Goal: Task Accomplishment & Management: Manage account settings

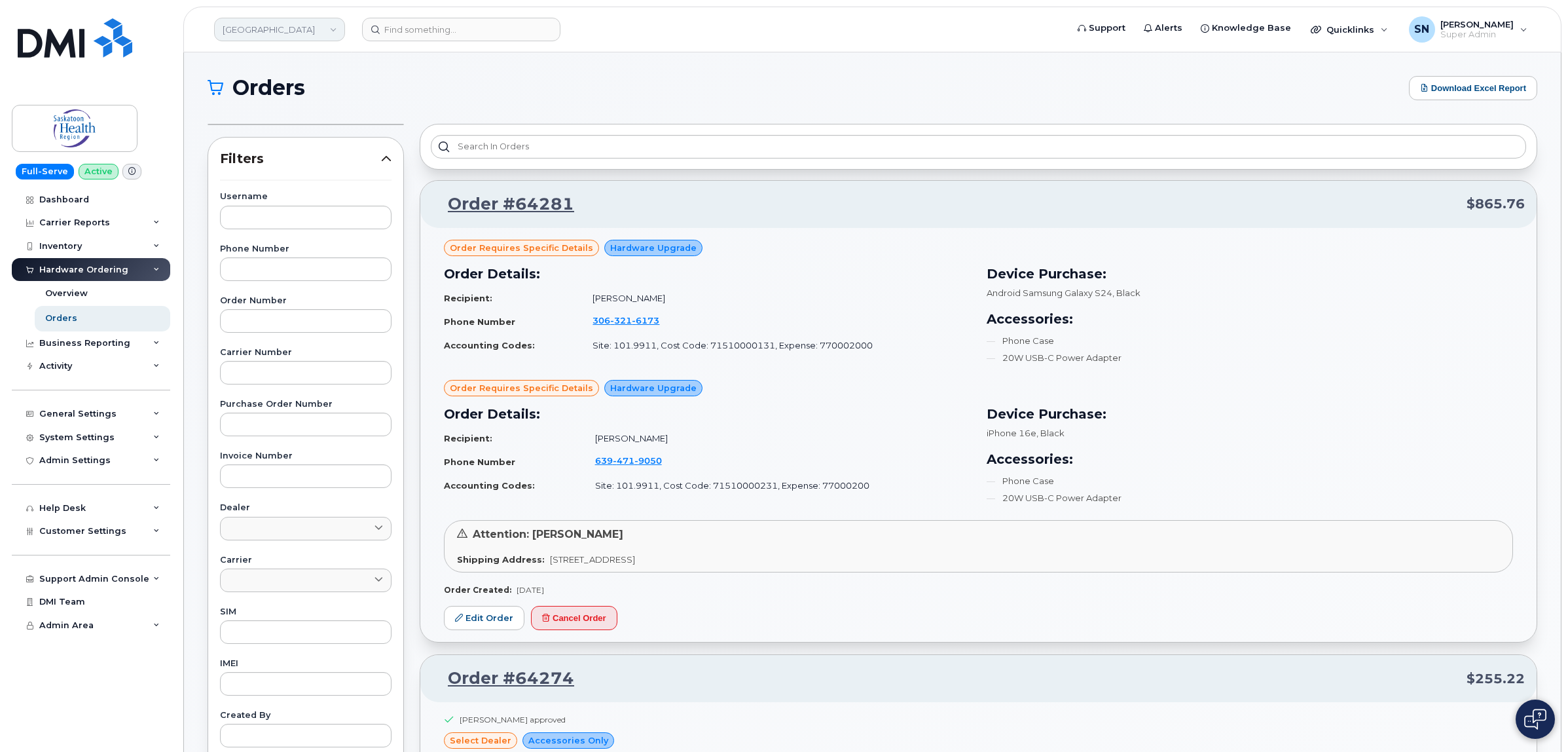
click at [328, 33] on link "Saskatoon Health Region" at bounding box center [279, 29] width 131 height 24
type input "farm"
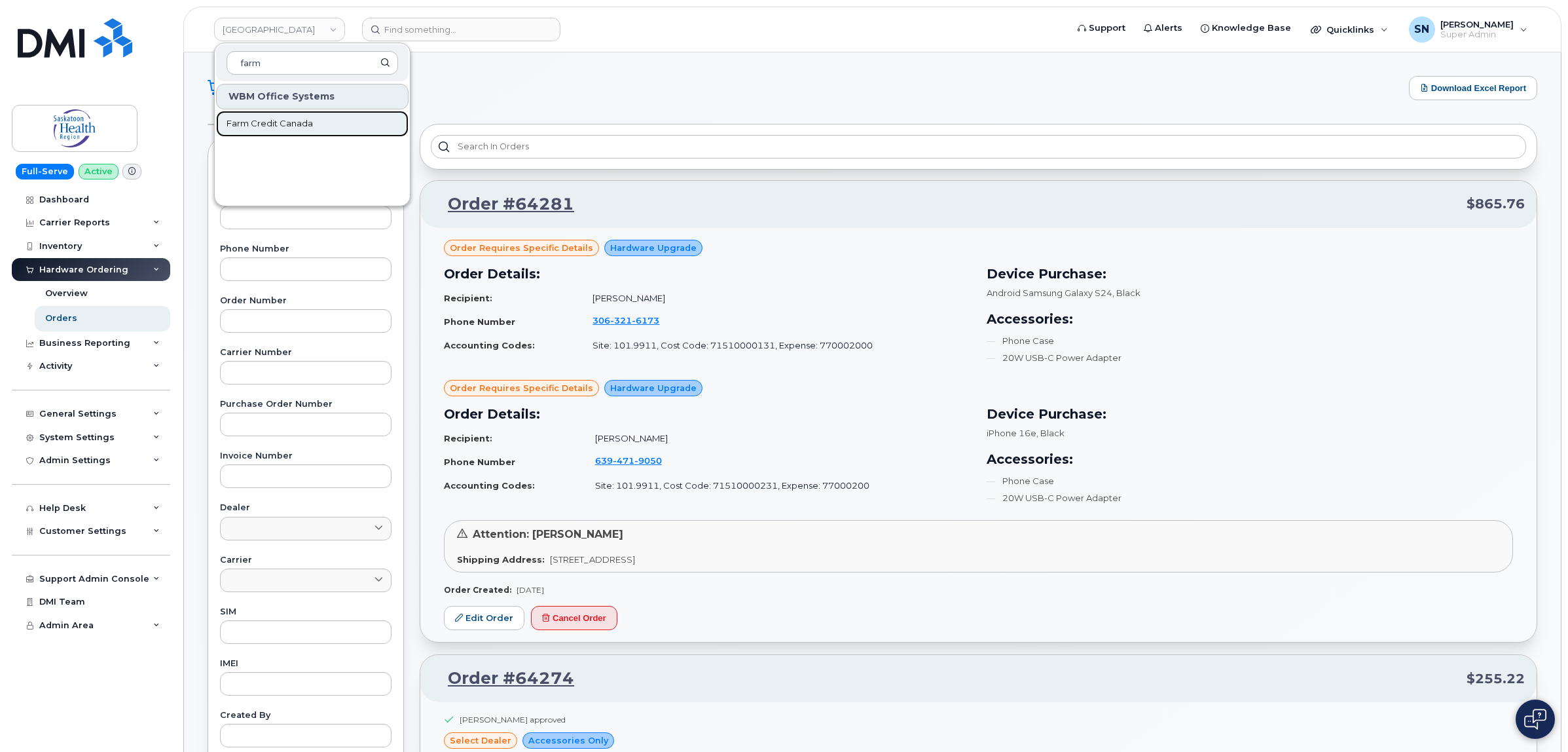
click at [320, 115] on link "Farm Credit Canada" at bounding box center [312, 123] width 192 height 26
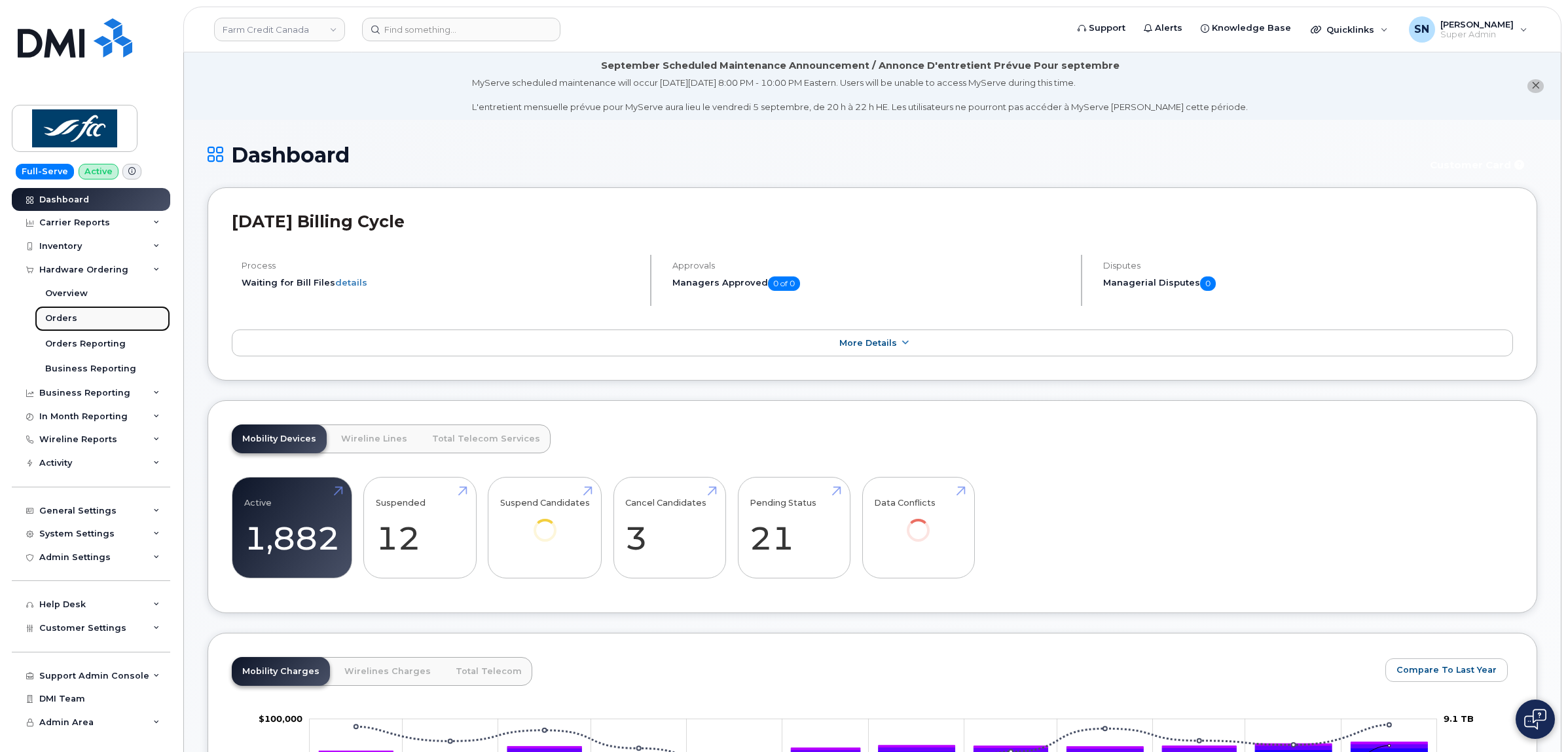
drag, startPoint x: 0, startPoint y: 0, endPoint x: 68, endPoint y: 312, distance: 319.3
click at [68, 311] on link "Orders" at bounding box center [102, 318] width 135 height 25
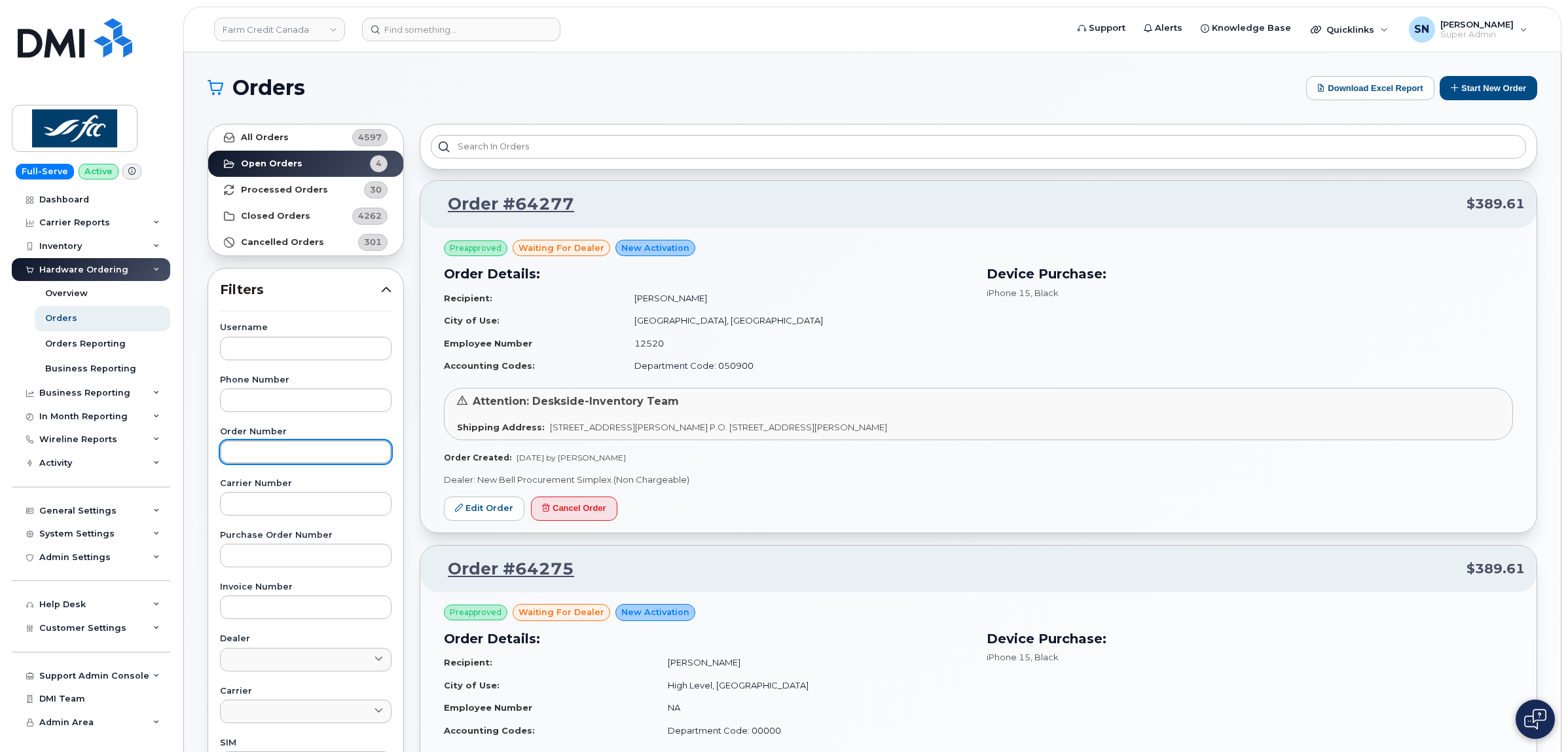
click at [321, 456] on input "text" at bounding box center [305, 451] width 171 height 24
paste input "64277"
type input "64277"
click at [289, 132] on link "All Orders 4597" at bounding box center [305, 138] width 195 height 26
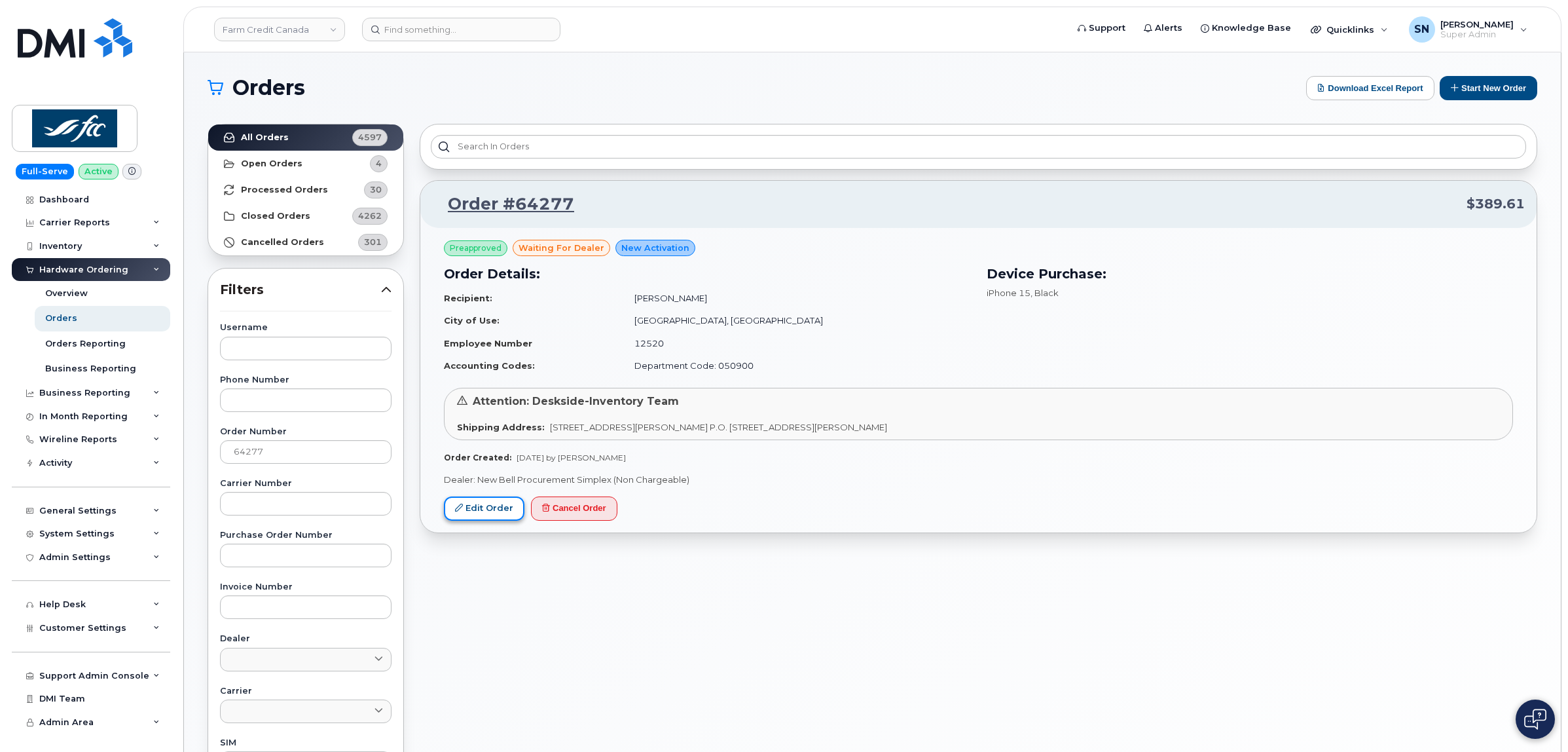
click at [511, 499] on link "Edit Order" at bounding box center [484, 509] width 81 height 24
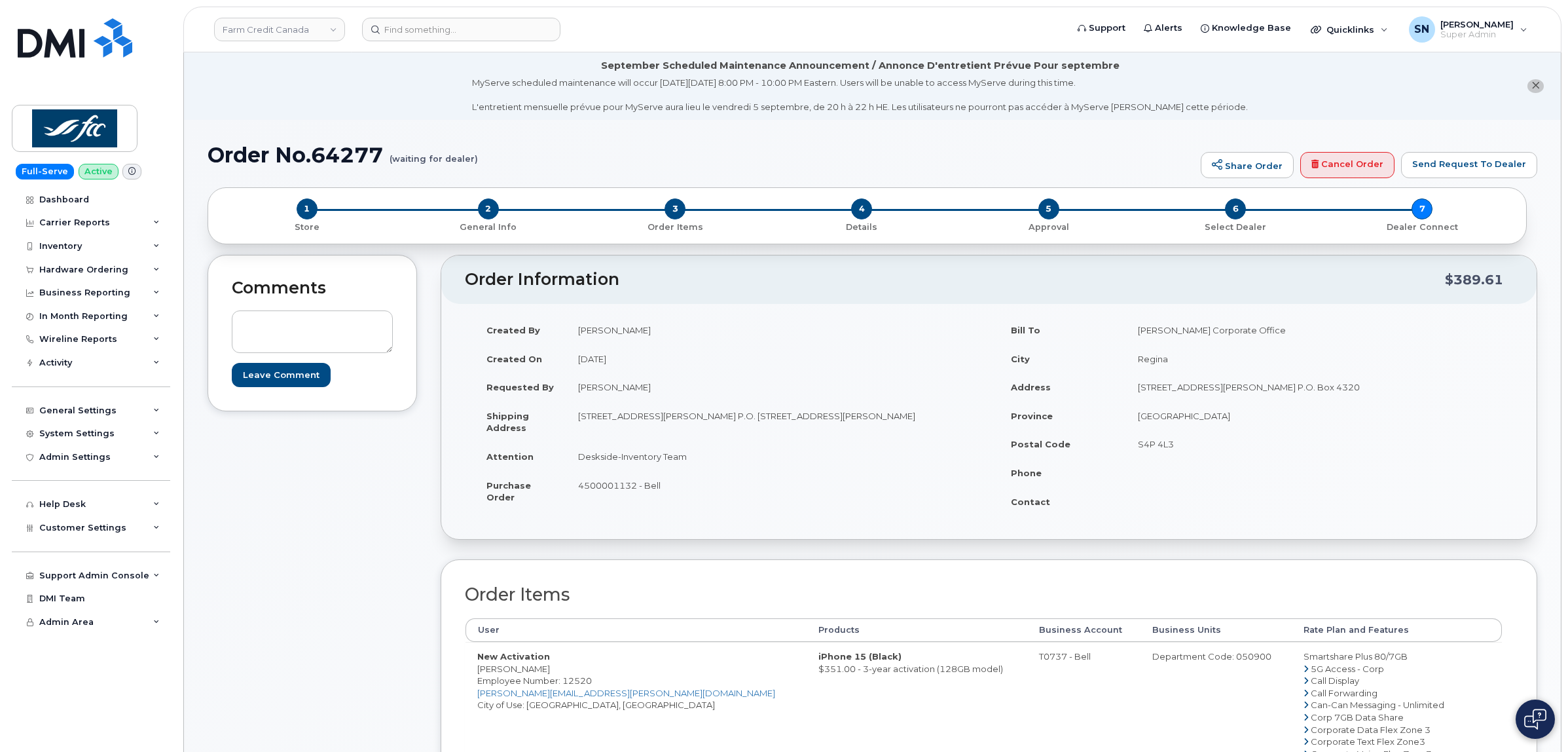
drag, startPoint x: 479, startPoint y: 669, endPoint x: 551, endPoint y: 669, distance: 72.0
copy td "[PERSON_NAME]"
click at [478, 686] on span "Employee Number: 12520" at bounding box center [534, 680] width 114 height 10
drag, startPoint x: 478, startPoint y: 667, endPoint x: 541, endPoint y: 673, distance: 63.3
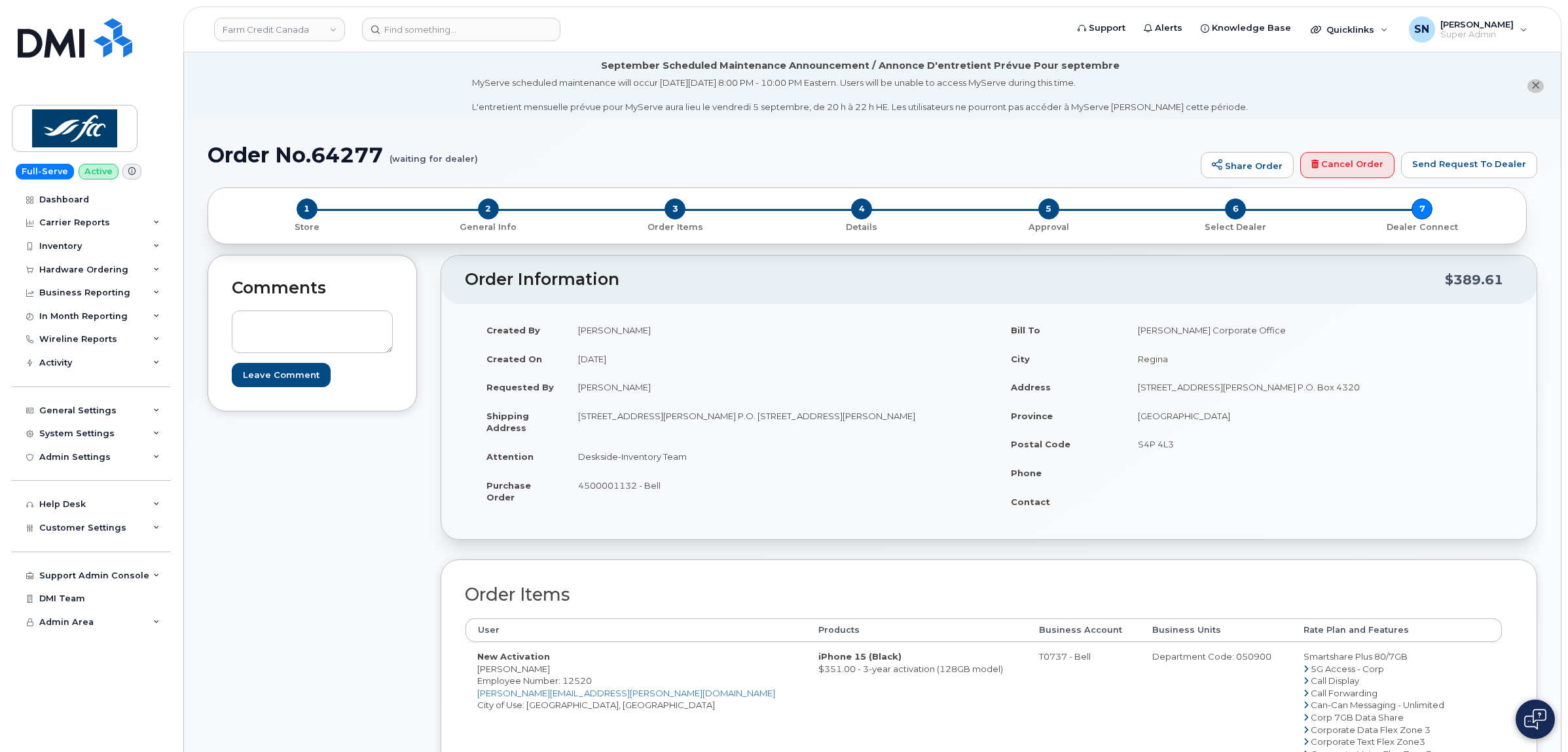
copy td "[PERSON_NAME]"
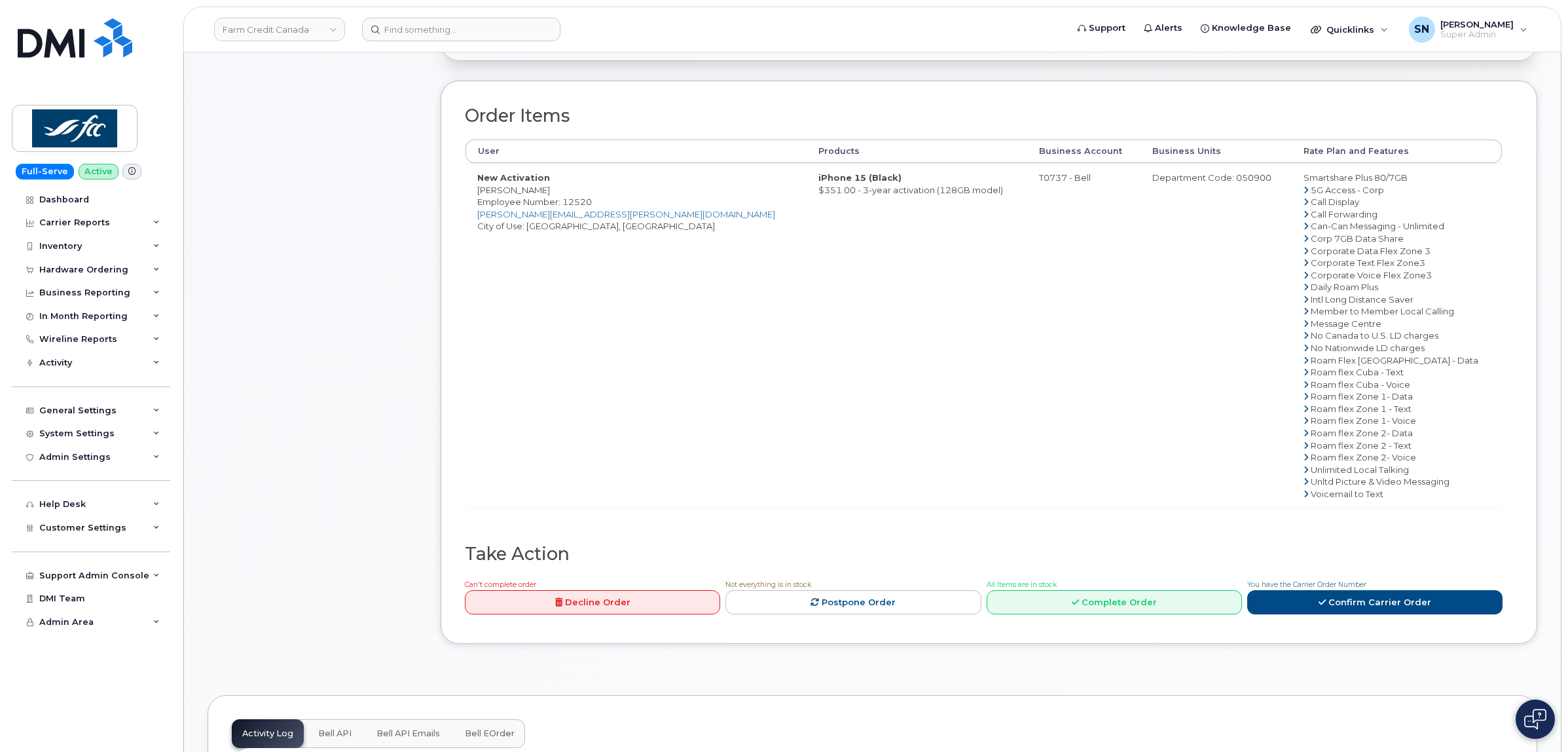
scroll to position [654, 0]
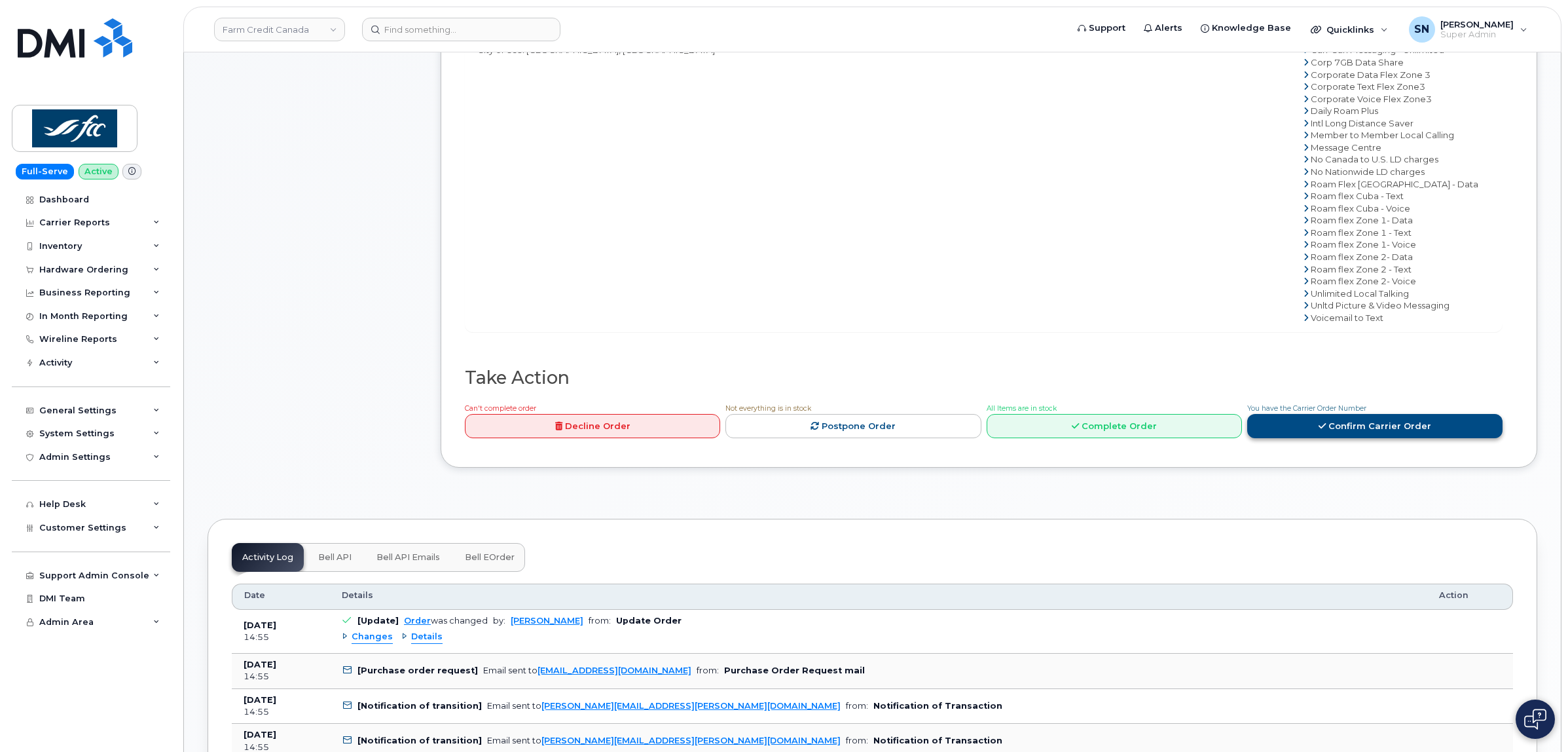
click at [1420, 424] on link "Confirm Carrier Order" at bounding box center [1374, 426] width 255 height 24
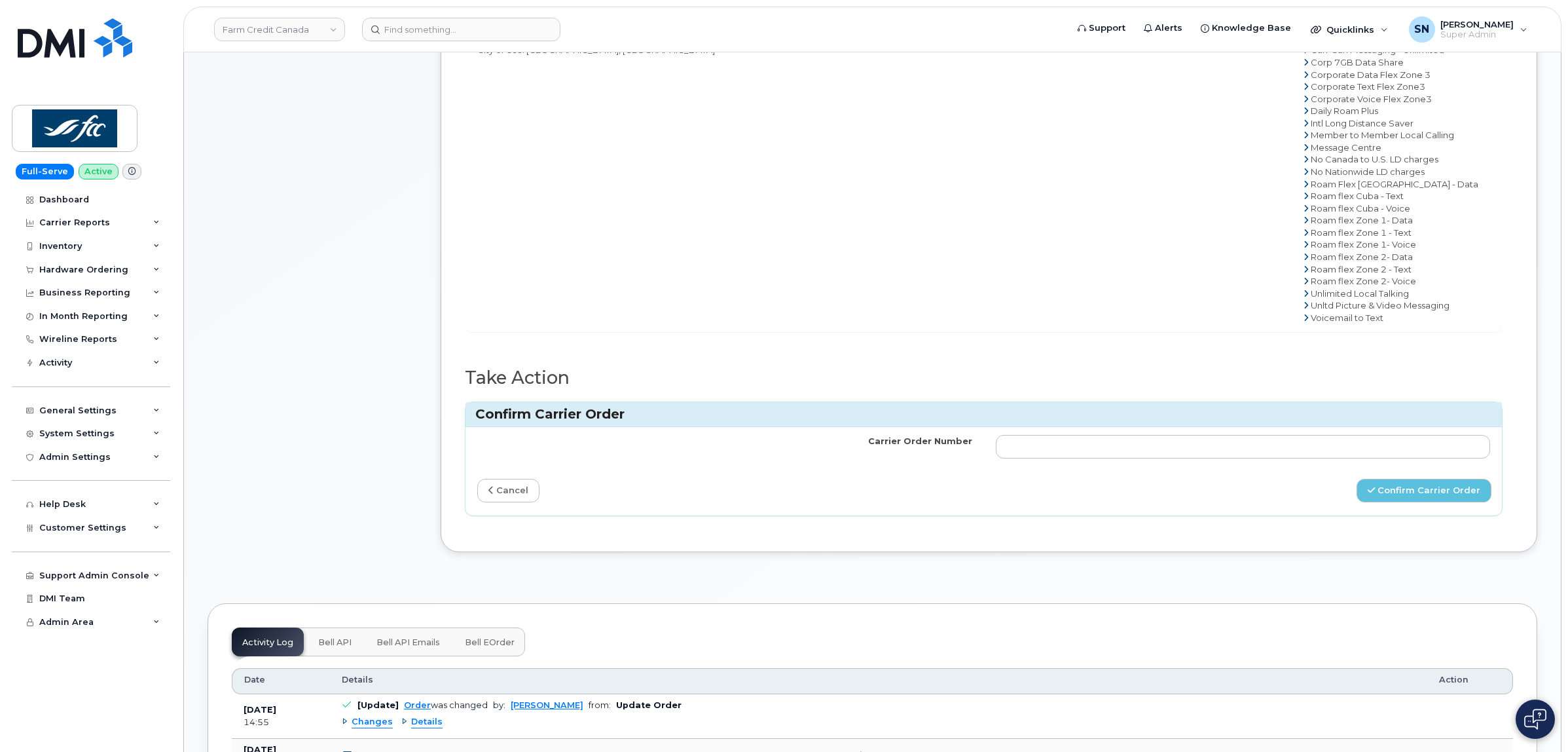
click at [1314, 434] on td at bounding box center [1243, 446] width 518 height 39
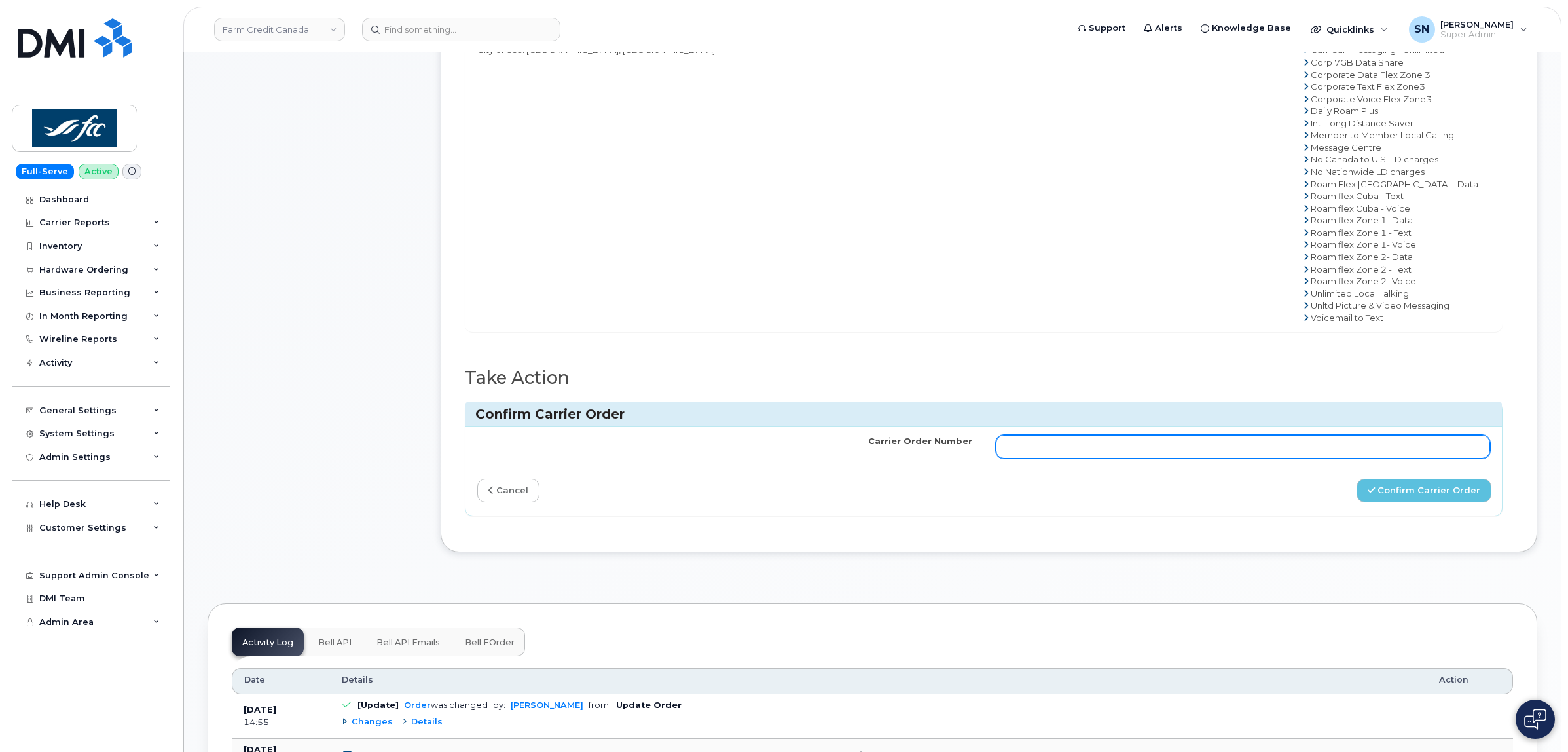
click at [1314, 446] on input "Carrier Order Number" at bounding box center [1243, 446] width 495 height 24
paste input "3013090"
type input "3013090"
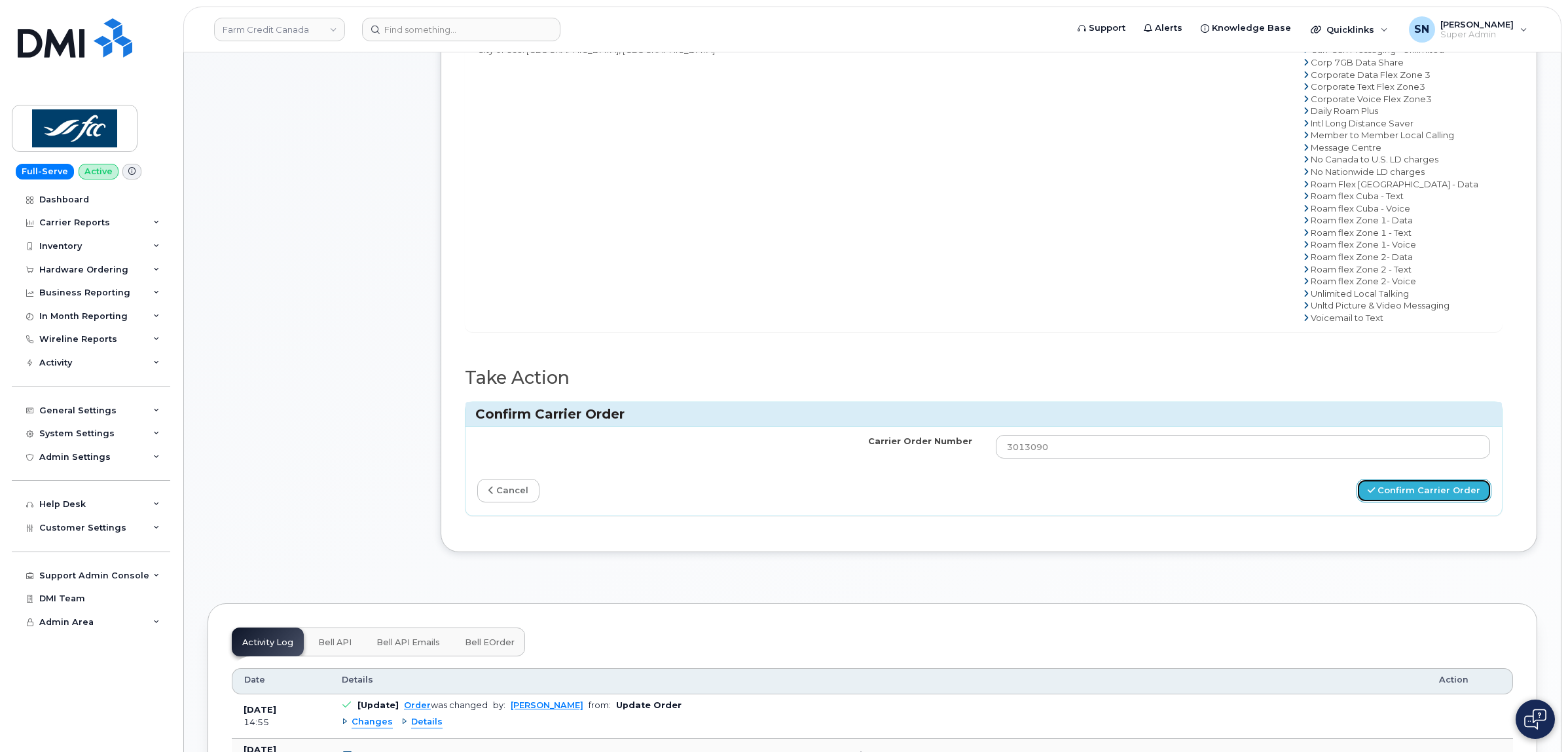
click at [1427, 497] on button "Confirm Carrier Order" at bounding box center [1424, 490] width 135 height 24
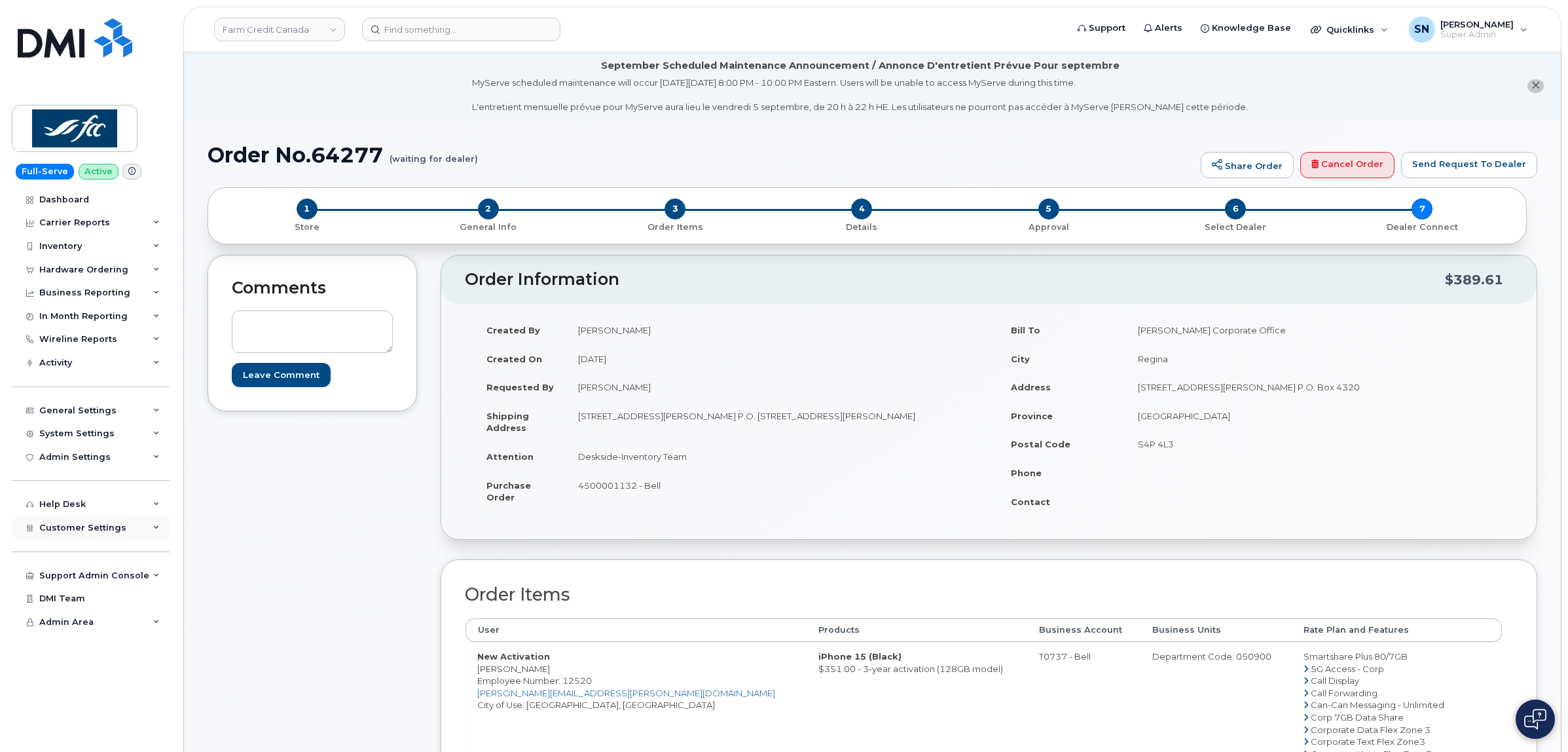
click at [106, 532] on span "Customer Settings" at bounding box center [83, 527] width 87 height 9
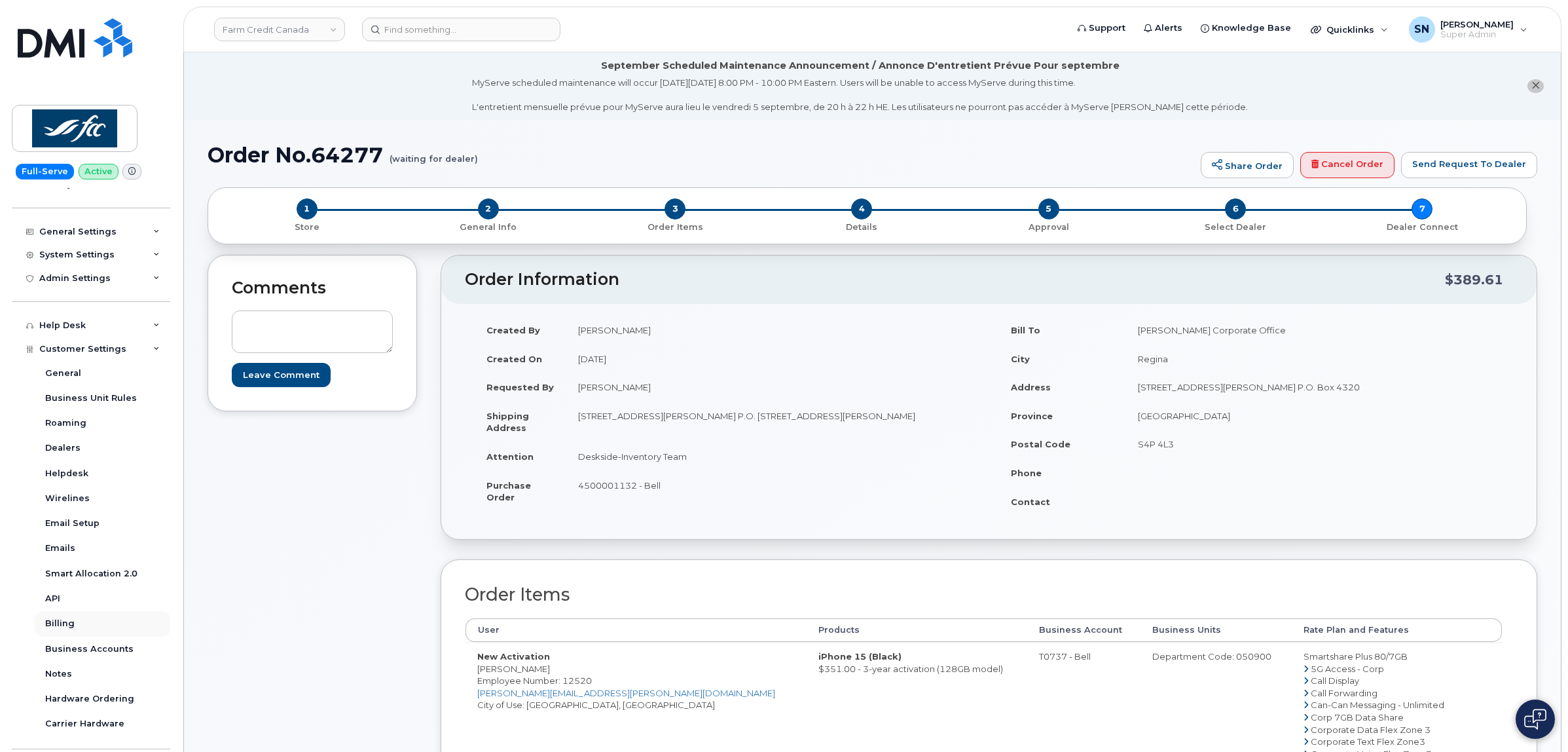
scroll to position [263, 0]
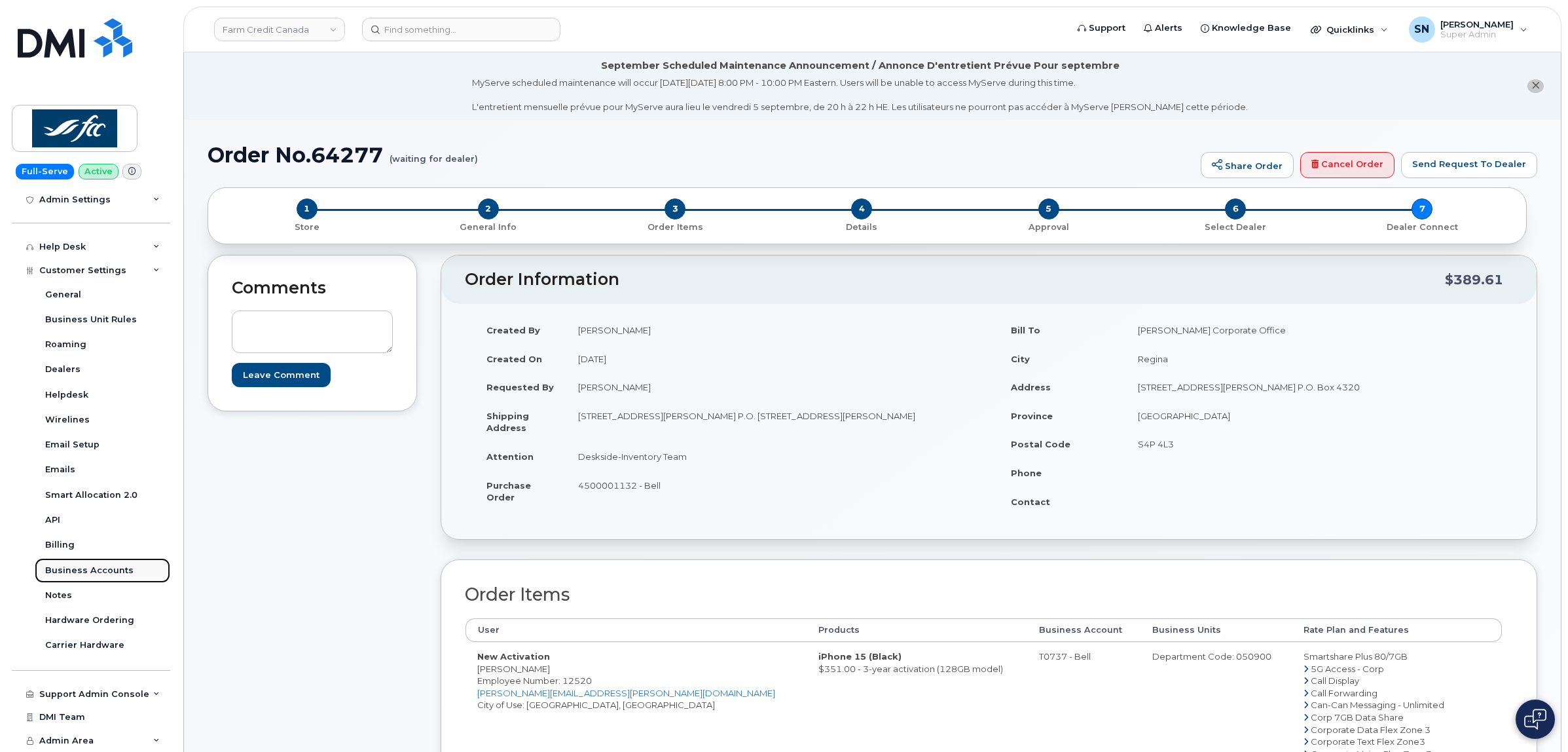
click at [107, 570] on div "Business Accounts" at bounding box center [89, 570] width 88 height 12
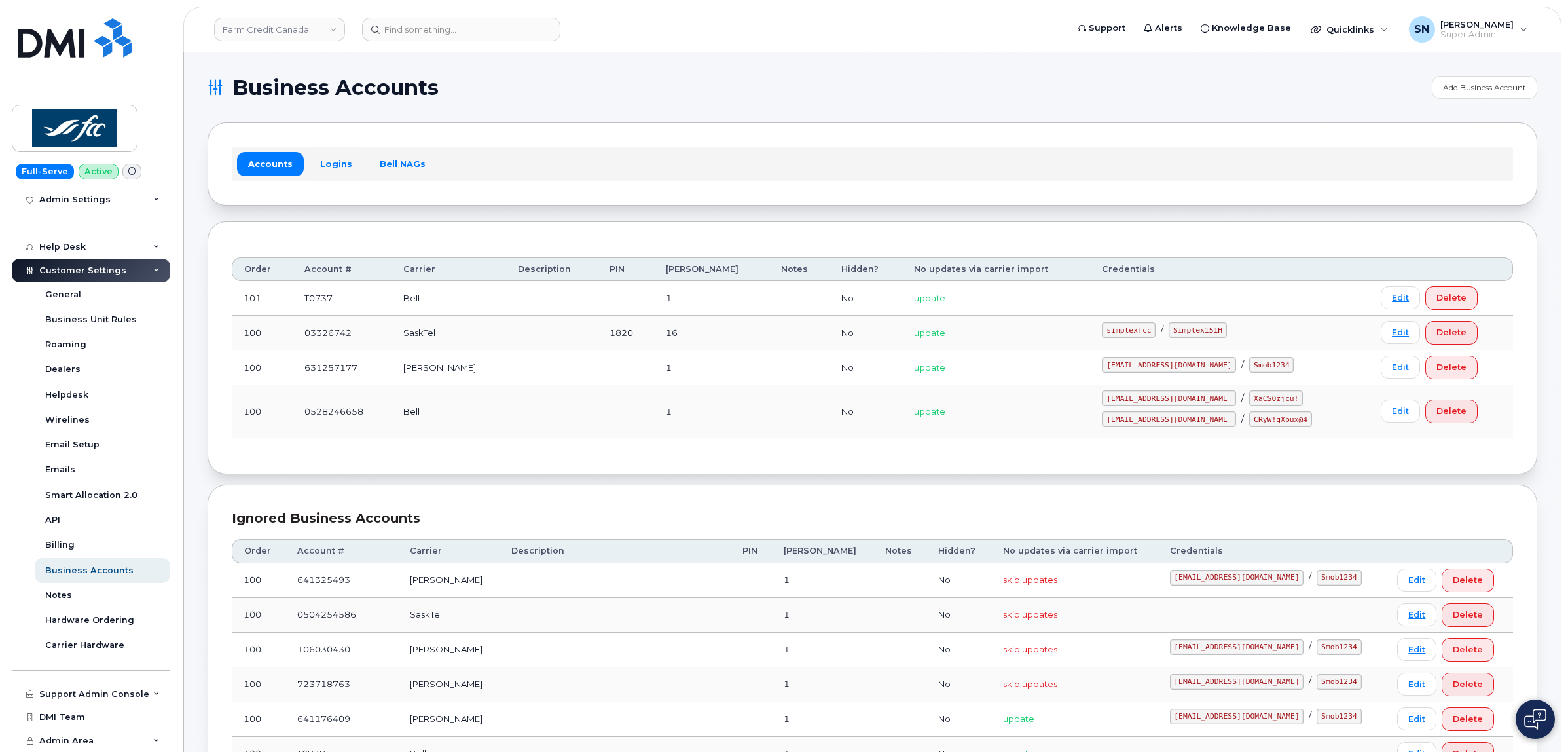
click at [335, 168] on link "Logins" at bounding box center [336, 163] width 54 height 24
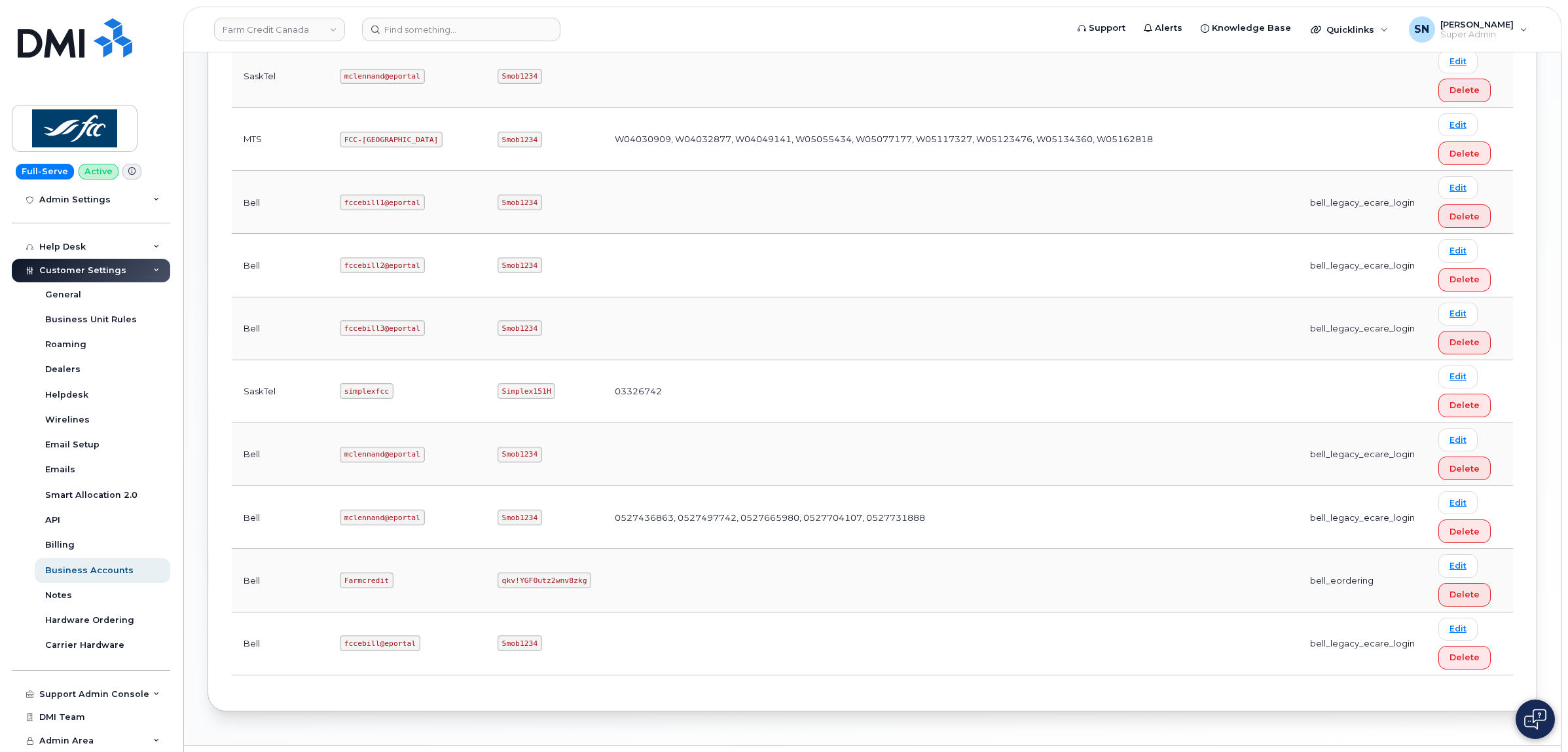
scroll to position [627, 0]
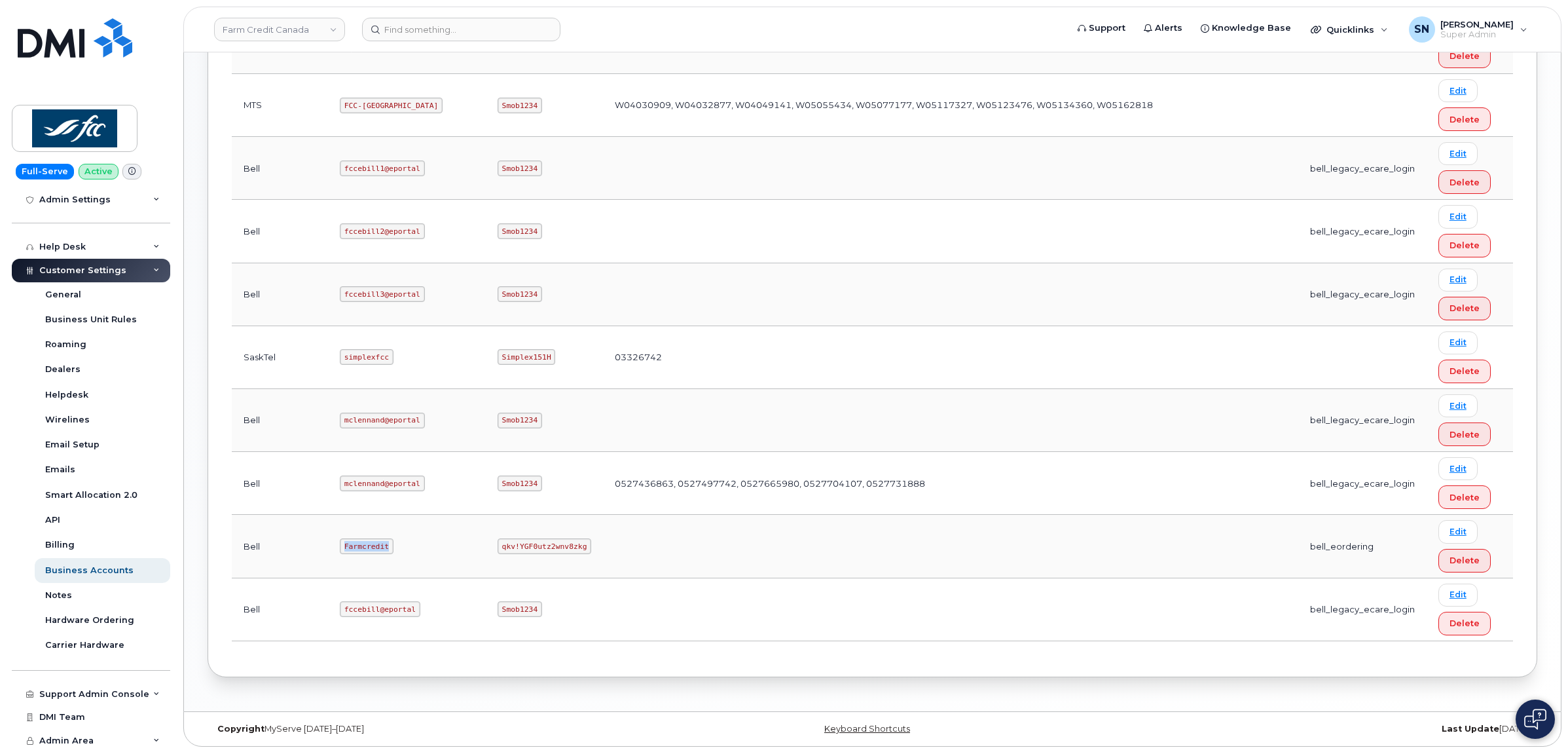
drag, startPoint x: 301, startPoint y: 543, endPoint x: 345, endPoint y: 549, distance: 44.4
click at [345, 549] on code "Farmcredit" at bounding box center [366, 545] width 54 height 16
copy code "Farmcredit"
drag, startPoint x: 402, startPoint y: 544, endPoint x: 486, endPoint y: 545, distance: 84.0
click at [498, 545] on code "qkv!YGF0utz2wnv8zkg" at bounding box center [545, 545] width 93 height 16
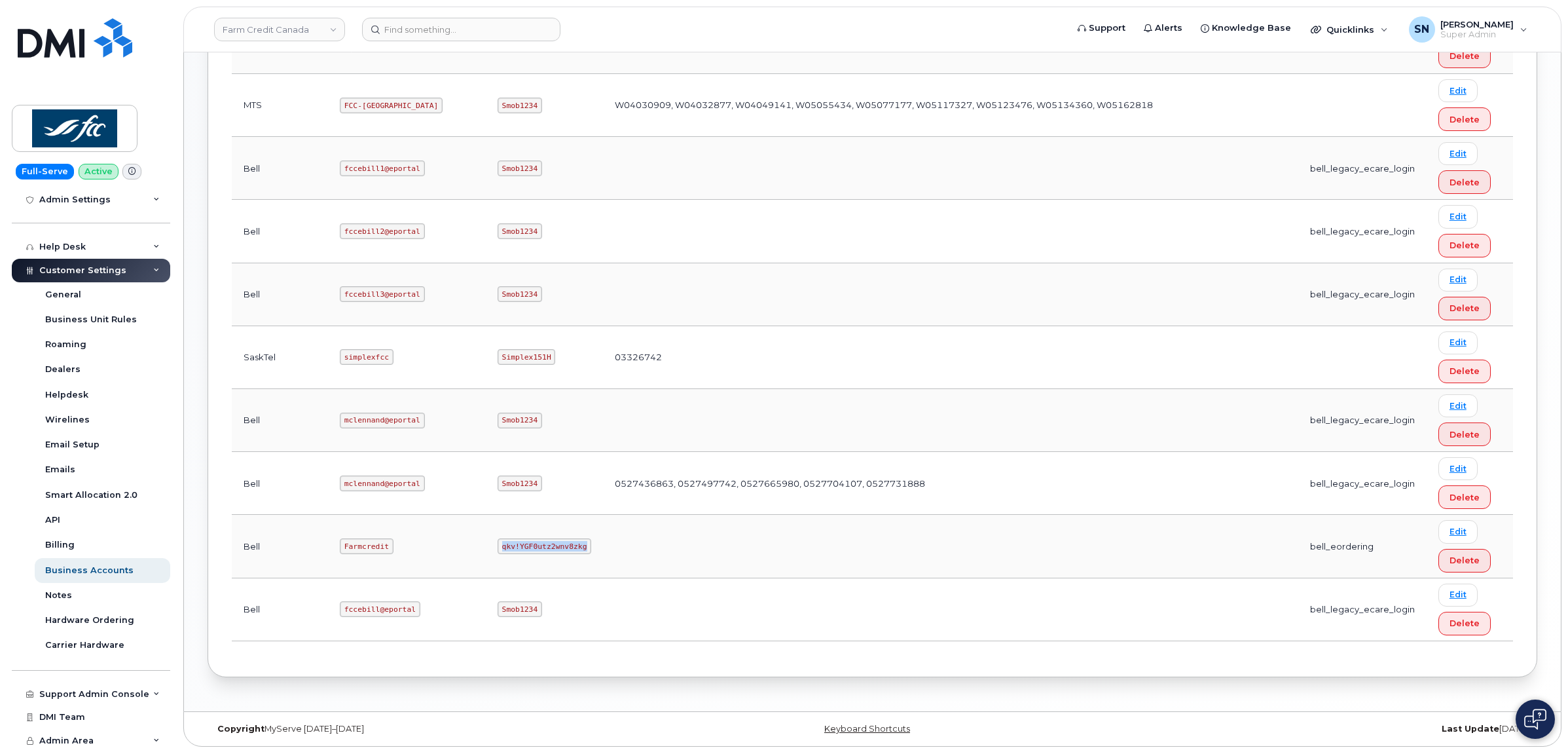
copy code "qkv!YGF0utz2wnv8zkg"
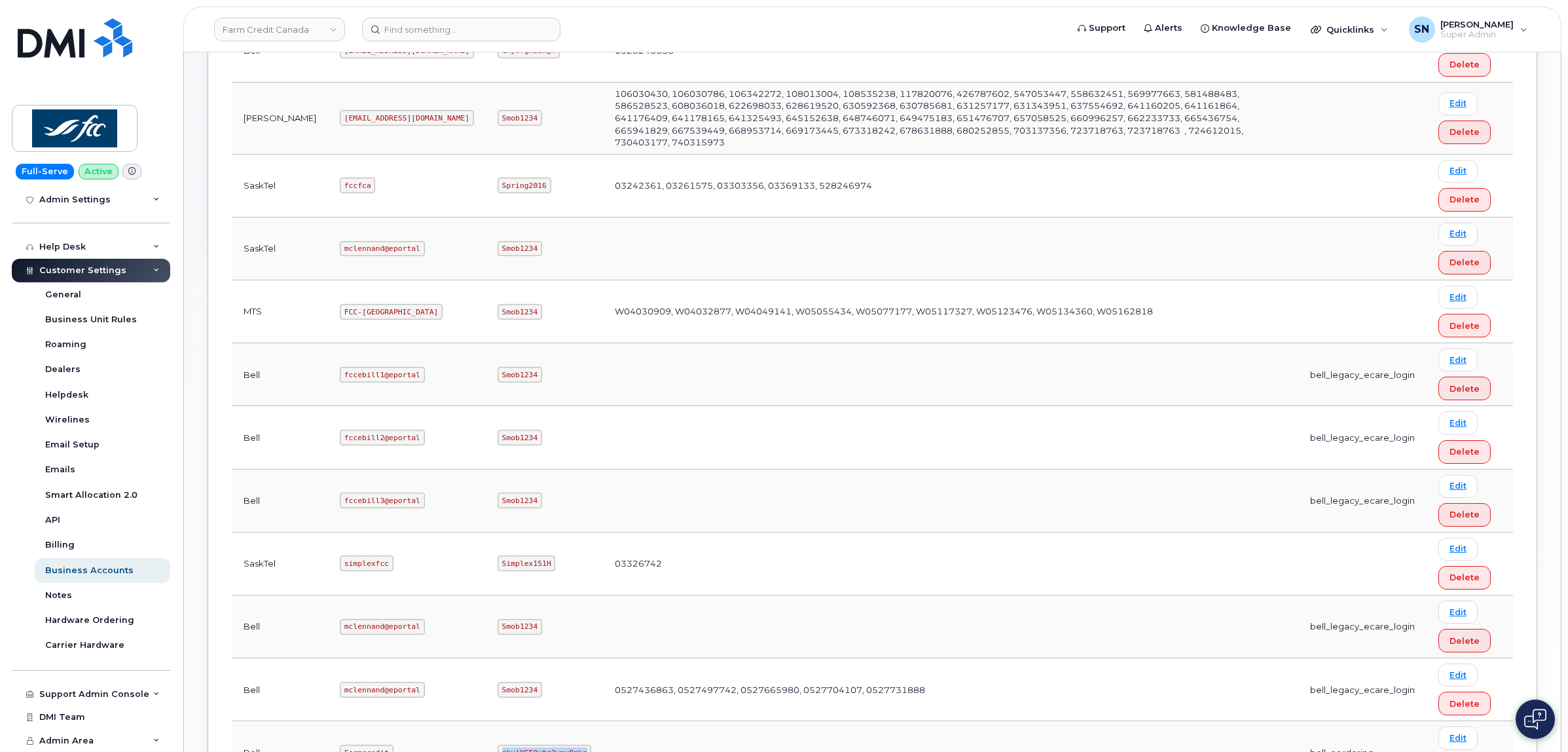
scroll to position [381, 0]
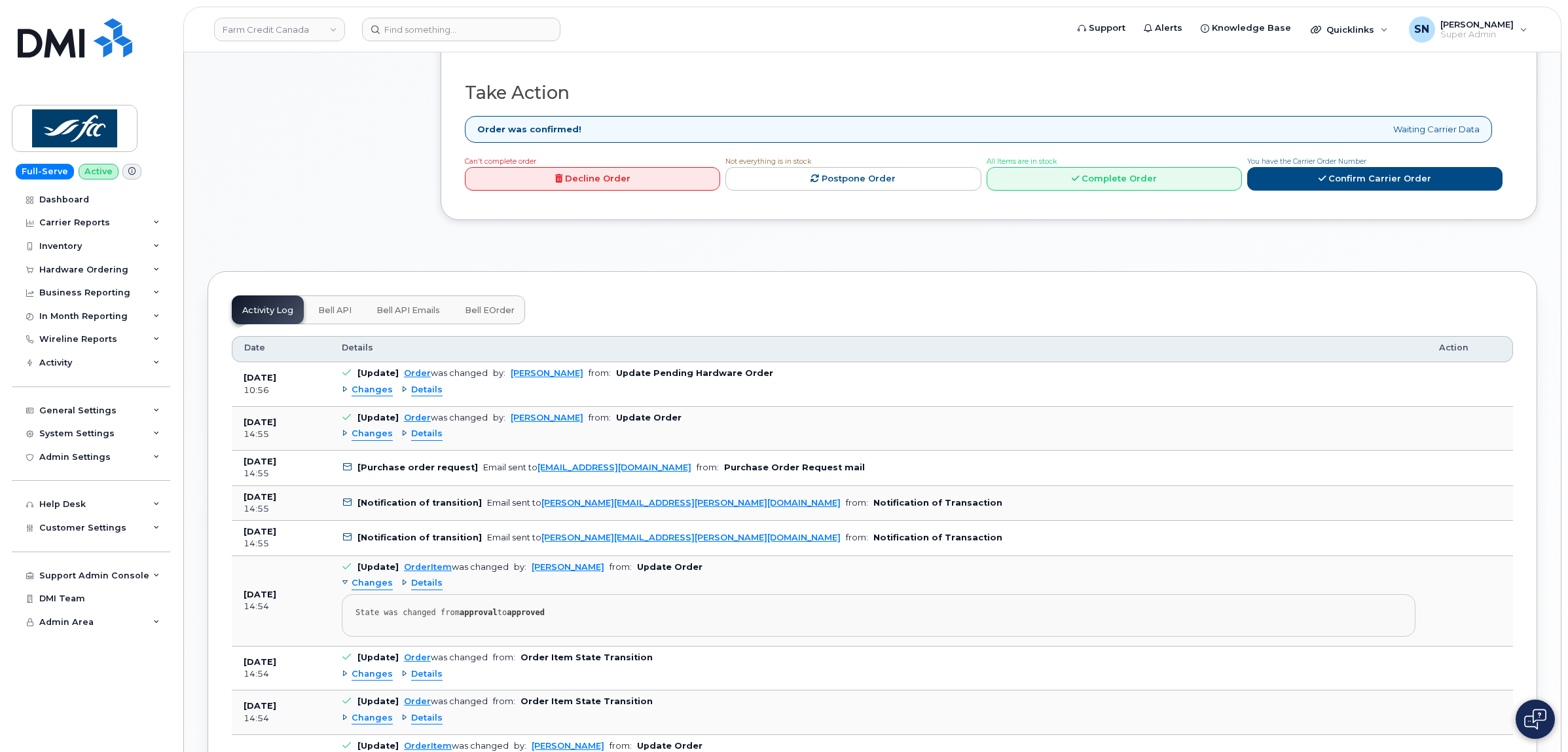
scroll to position [982, 0]
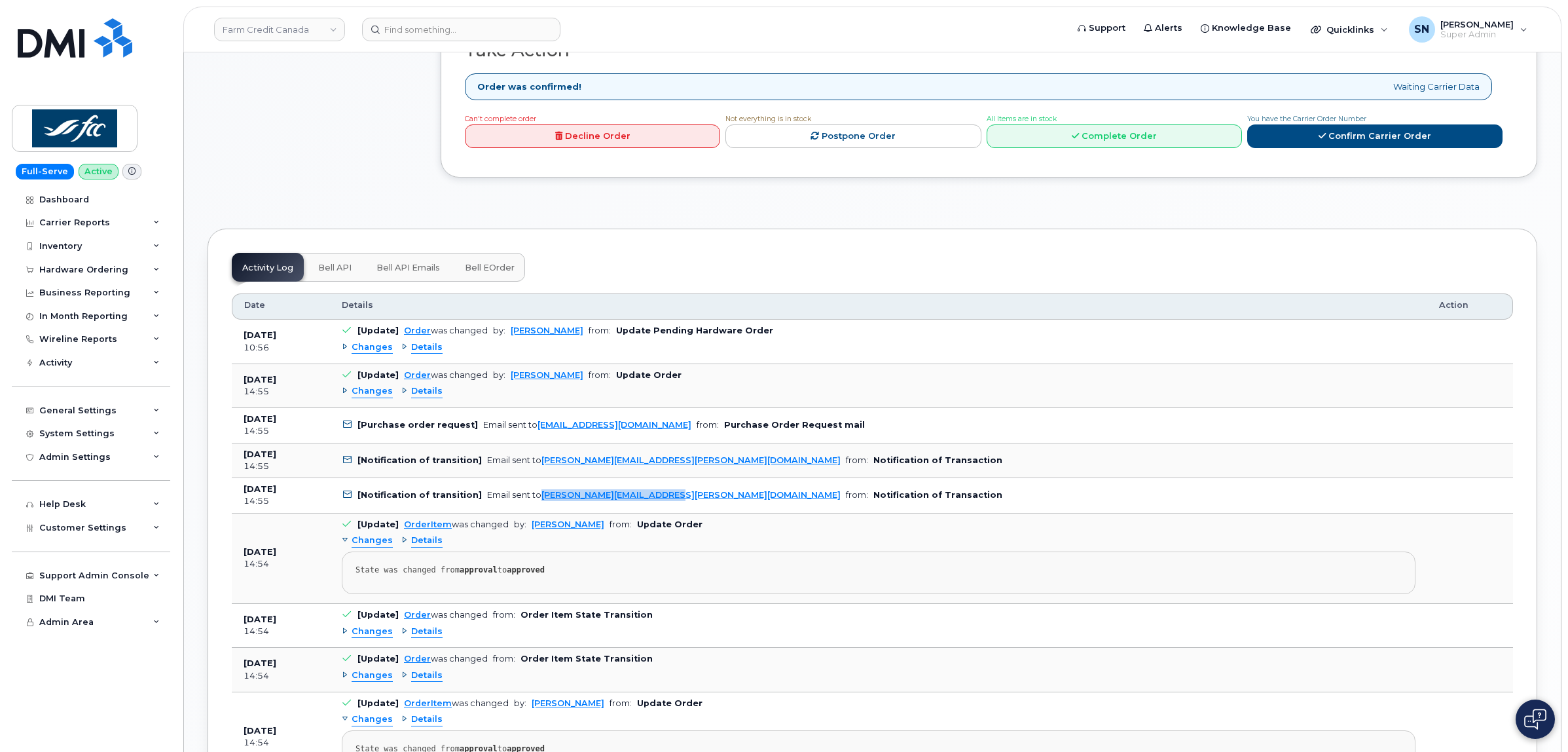
drag, startPoint x: 659, startPoint y: 503, endPoint x: 535, endPoint y: 509, distance: 124.1
click at [535, 509] on td "[Notification of transition] Email sent to [PERSON_NAME][EMAIL_ADDRESS][PERSON_…" at bounding box center [878, 496] width 1097 height 35
copy link "[PERSON_NAME][EMAIL_ADDRESS][PERSON_NAME][DOMAIN_NAME]"
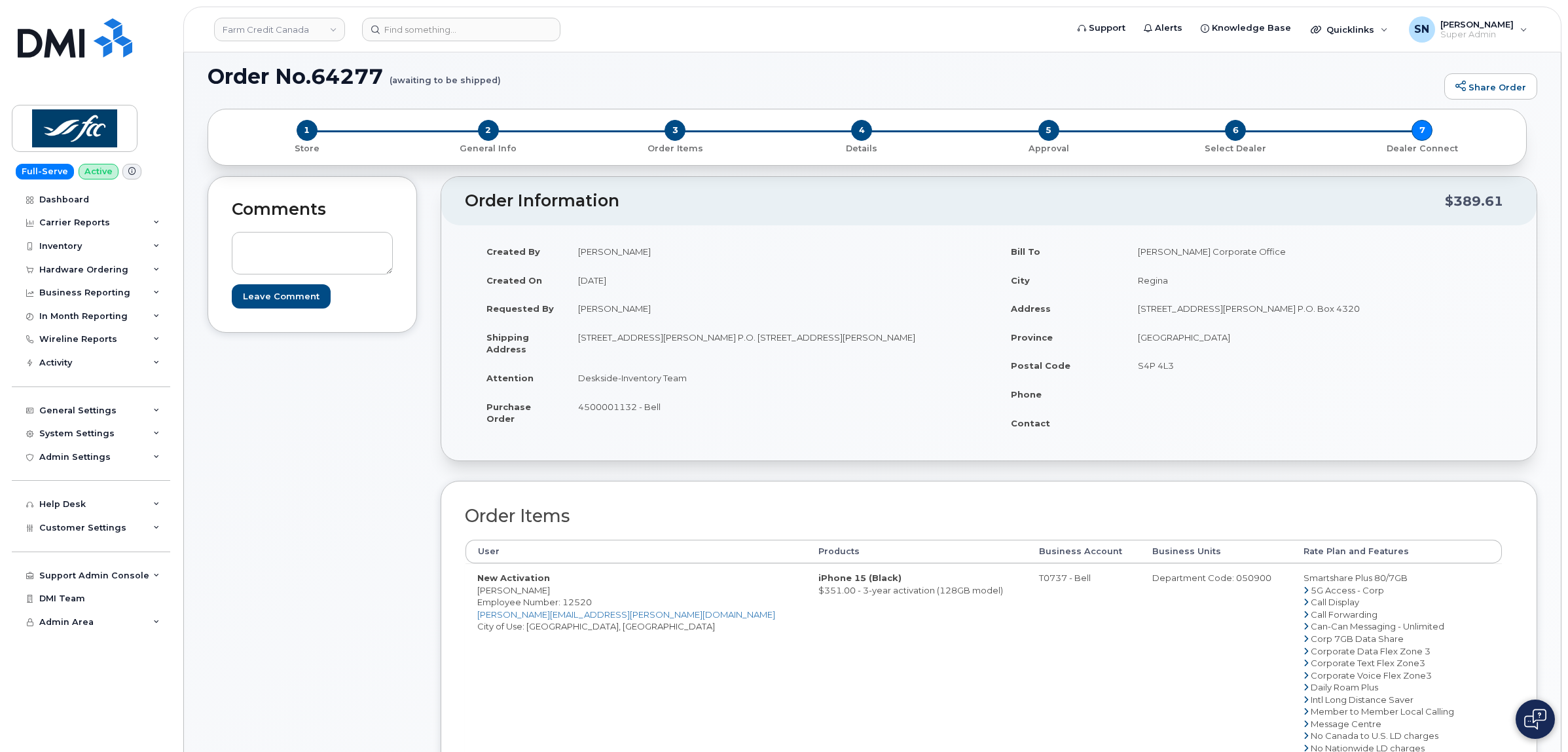
scroll to position [0, 0]
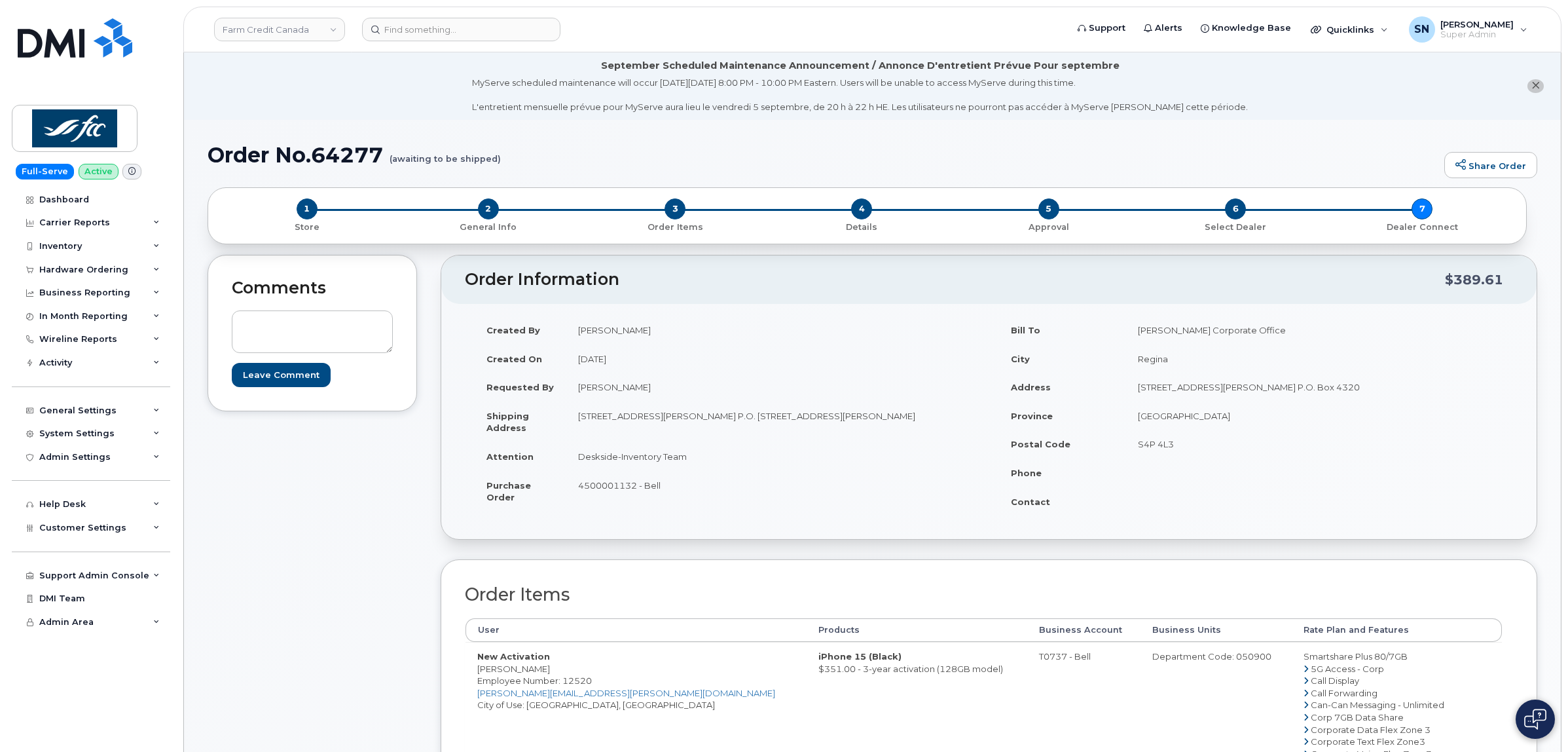
drag, startPoint x: 477, startPoint y: 668, endPoint x: 545, endPoint y: 670, distance: 68.0
copy td "Halsey Bennett"
click at [111, 279] on div "Hardware Ordering" at bounding box center [91, 270] width 158 height 24
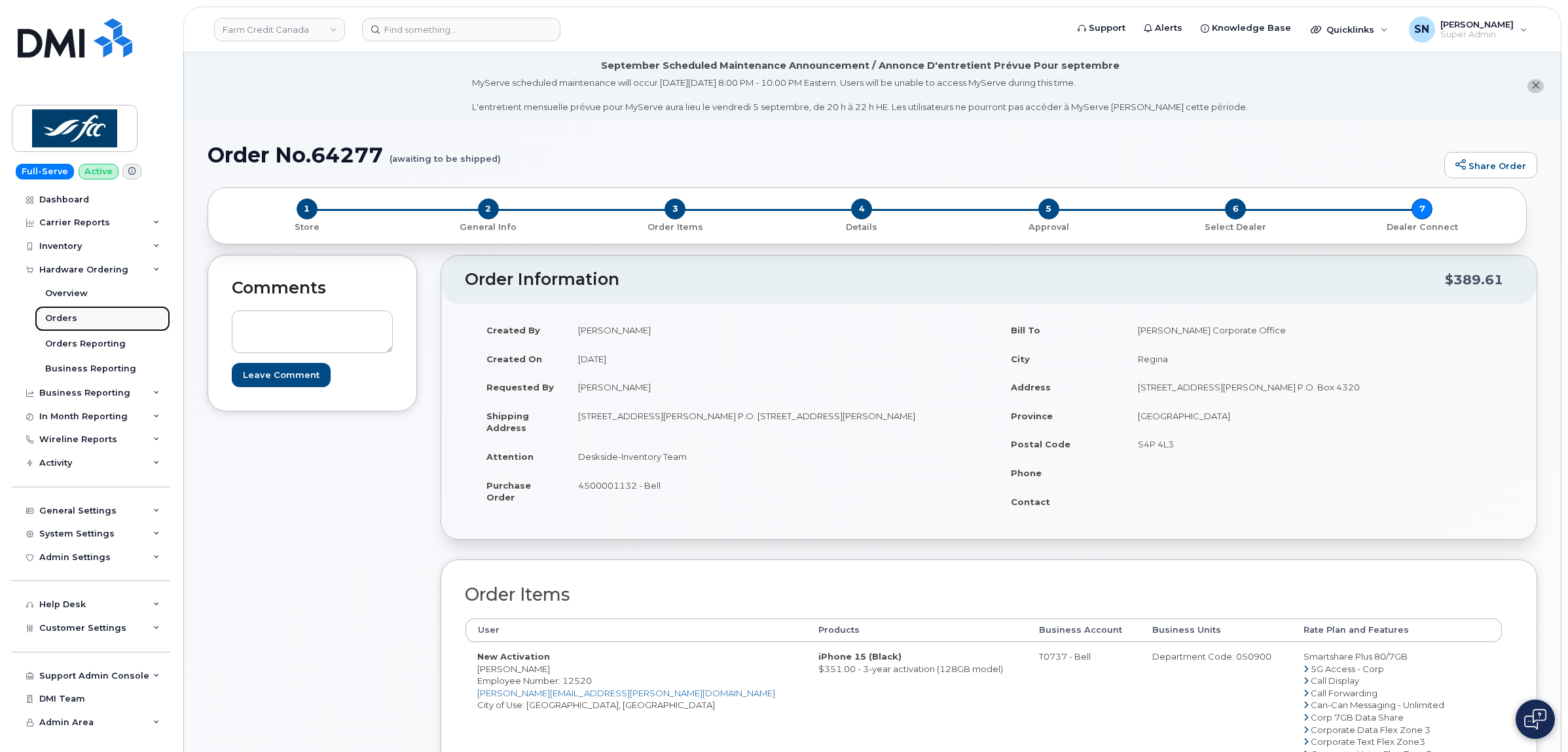
click at [66, 322] on div "Orders" at bounding box center [61, 318] width 32 height 12
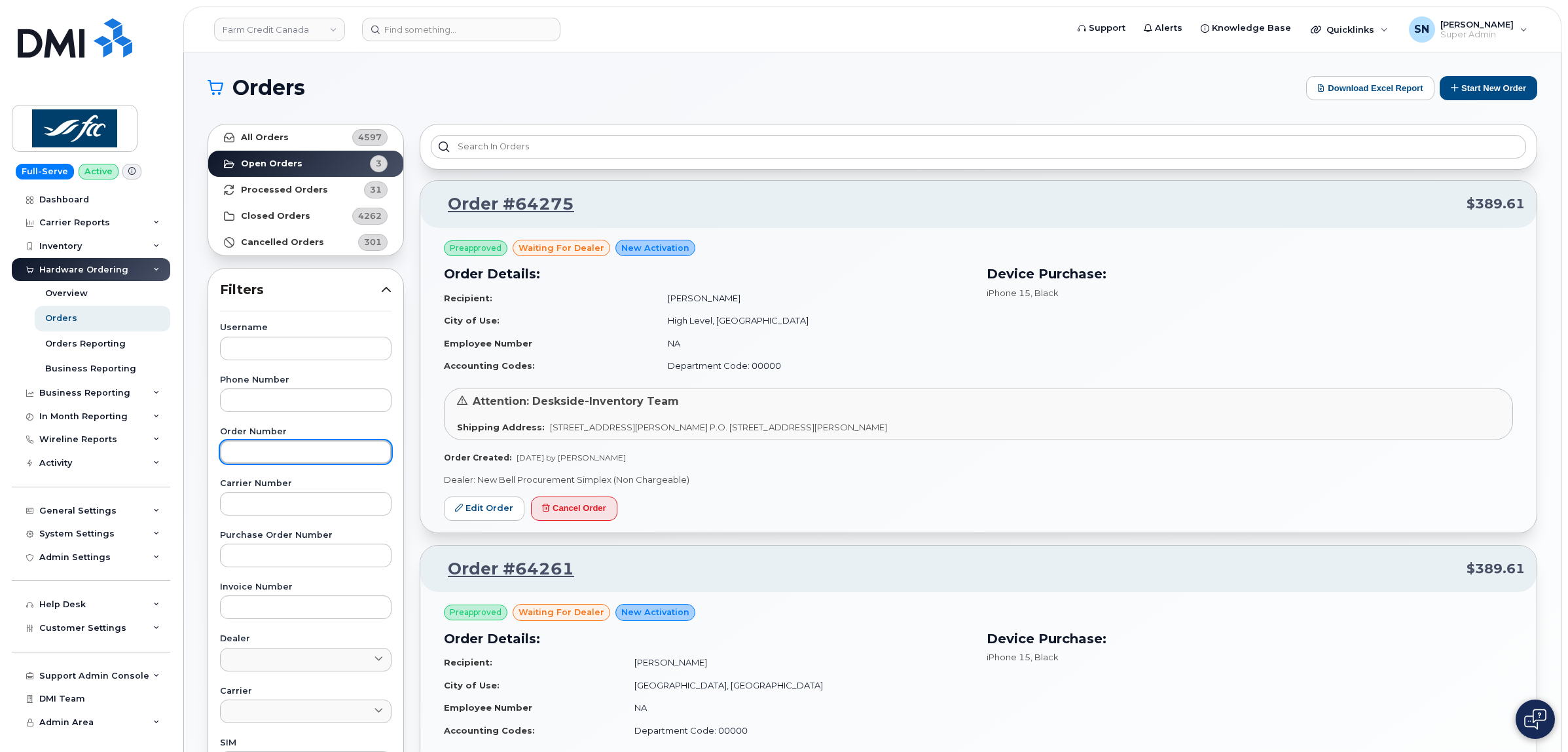
drag, startPoint x: 296, startPoint y: 448, endPoint x: 304, endPoint y: 455, distance: 10.6
click at [296, 448] on input "text" at bounding box center [305, 451] width 171 height 24
paste input "64261"
type input "64261"
click at [305, 136] on link "All Orders 4597" at bounding box center [305, 138] width 195 height 26
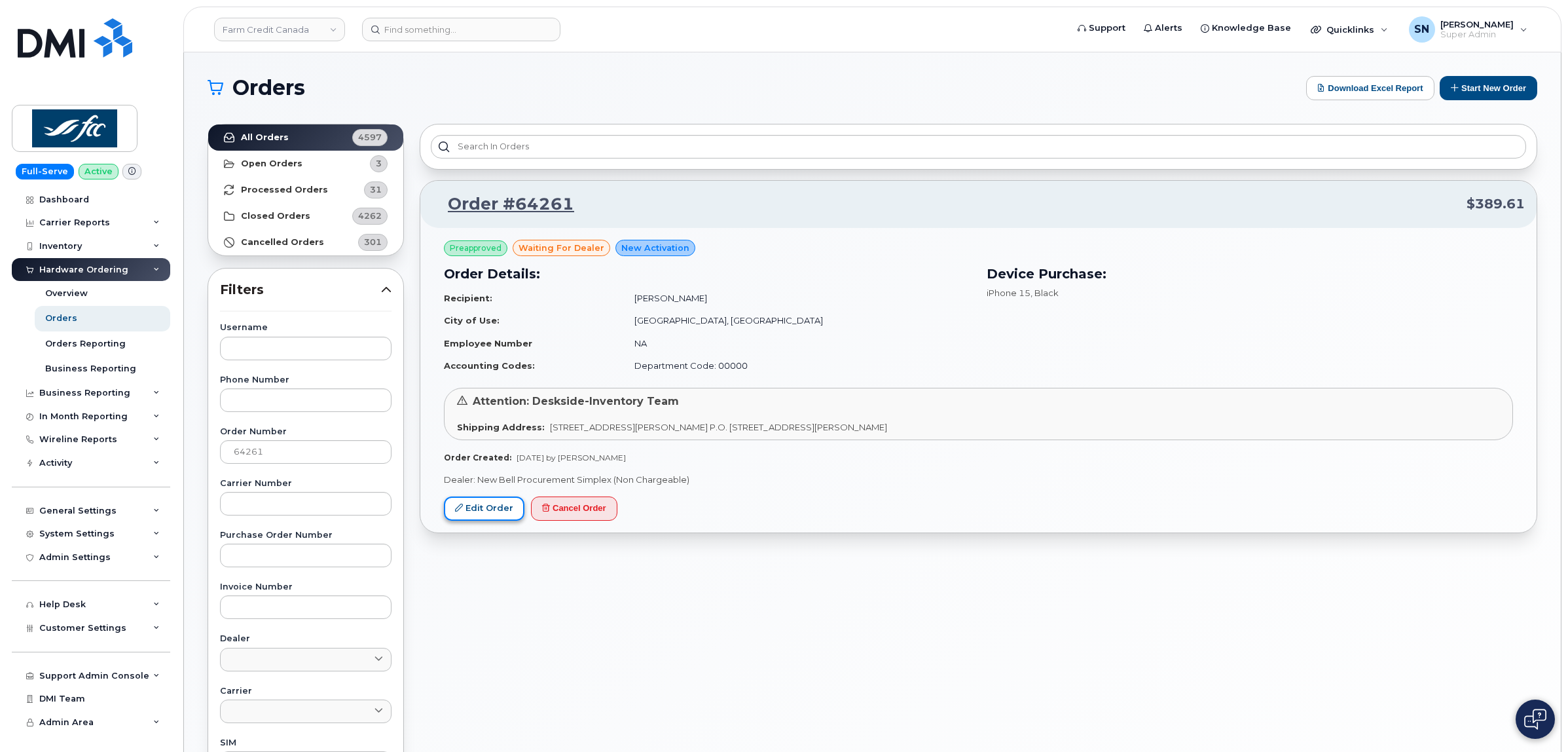
click at [468, 509] on link "Edit Order" at bounding box center [484, 509] width 81 height 24
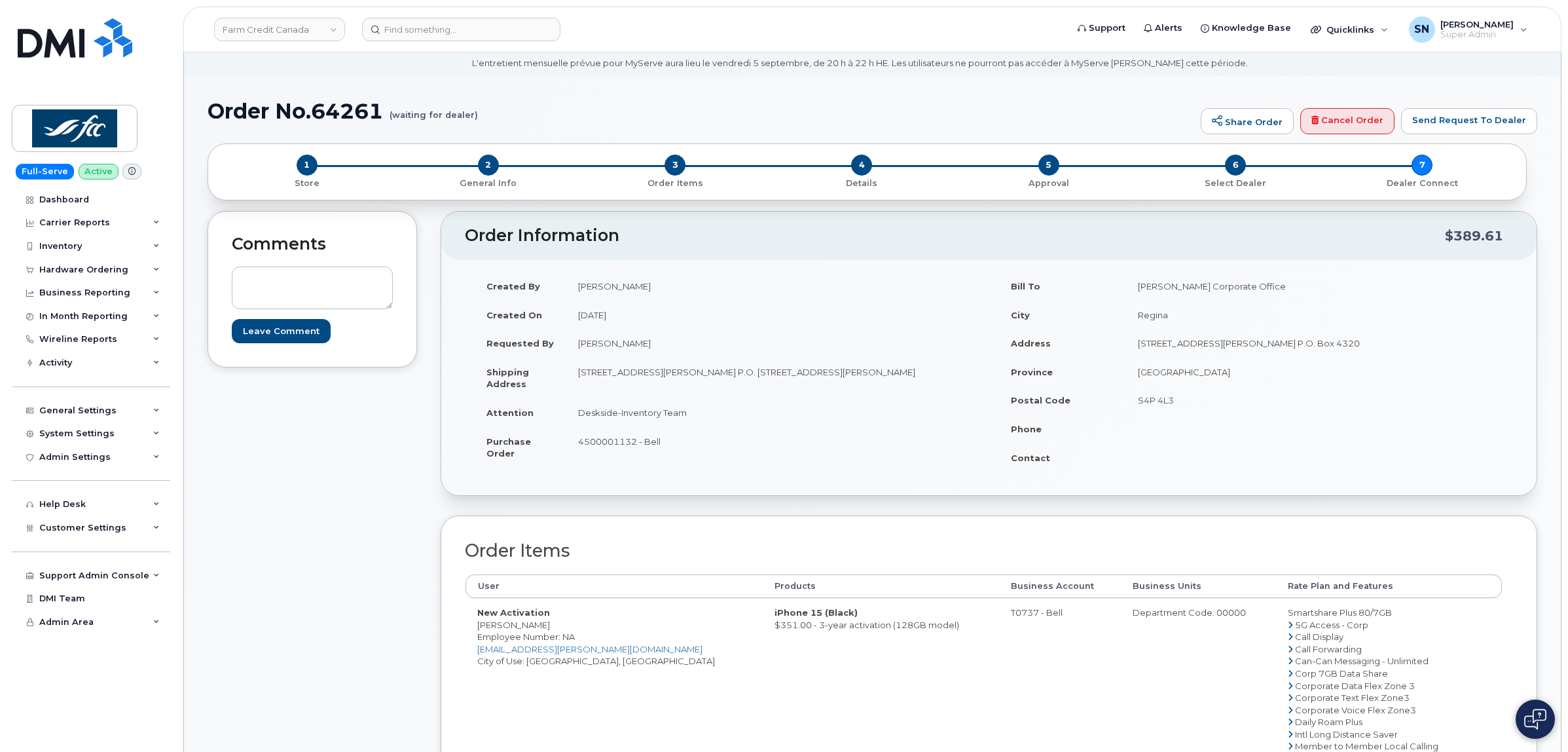
scroll to position [82, 0]
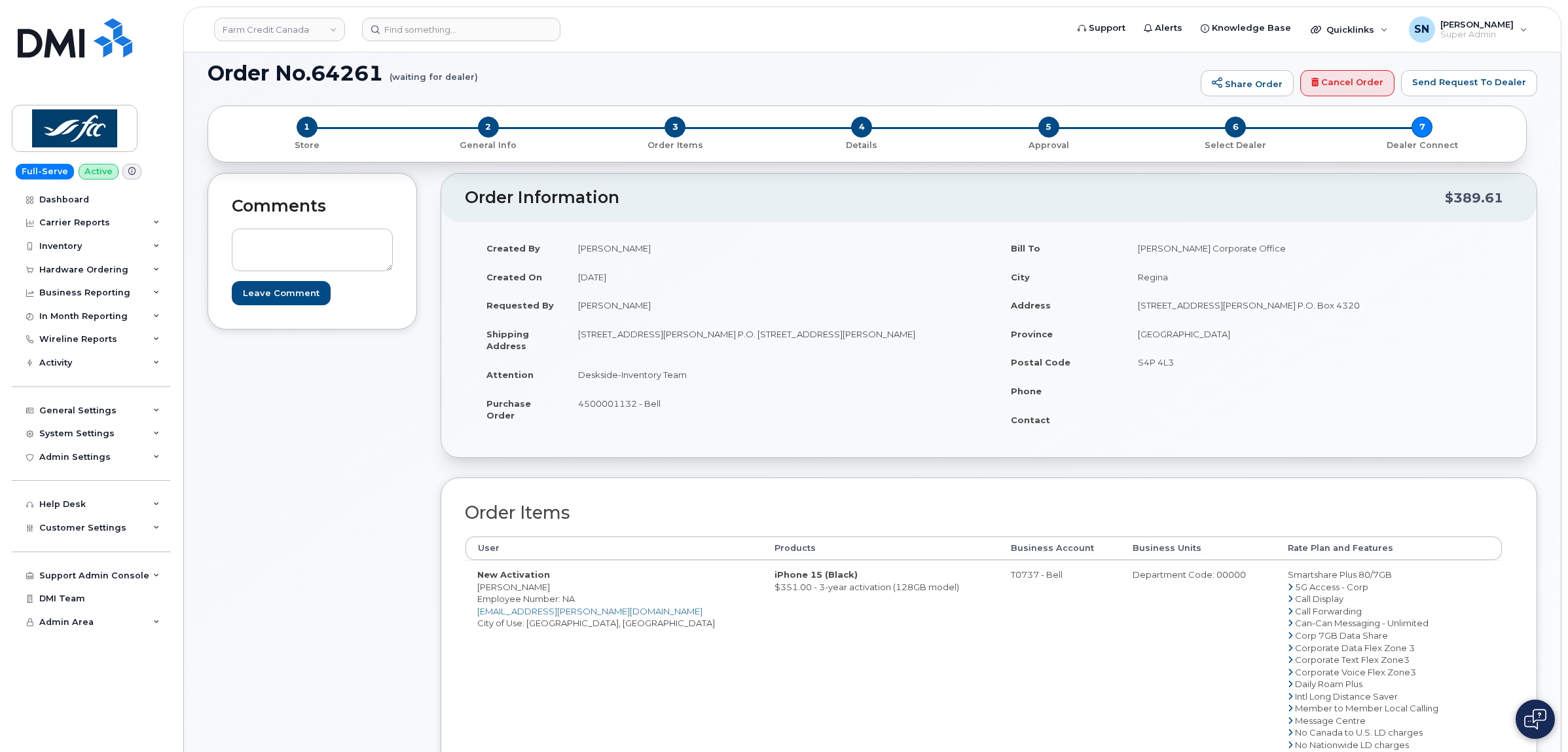
click at [517, 658] on td "New Activation [PERSON_NAME] Employee Number: NA [EMAIL_ADDRESS][PERSON_NAME][D…" at bounding box center [614, 732] width 297 height 344
drag, startPoint x: 479, startPoint y: 587, endPoint x: 544, endPoint y: 591, distance: 65.1
click at [544, 591] on td "New Activation [PERSON_NAME] Employee Number: NA [EMAIL_ADDRESS][PERSON_NAME][D…" at bounding box center [614, 732] width 297 height 344
copy td "[PERSON_NAME]"
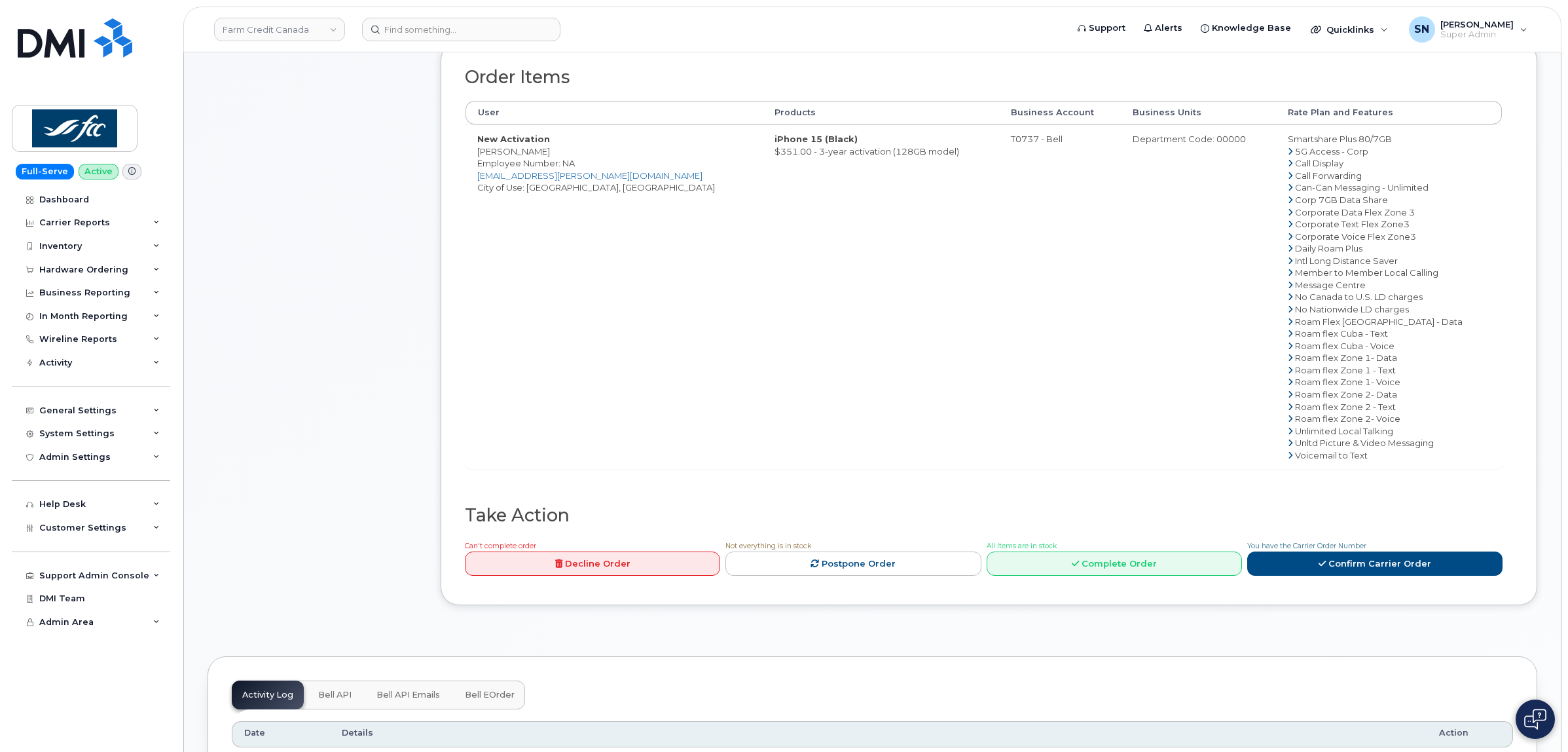
scroll to position [736, 0]
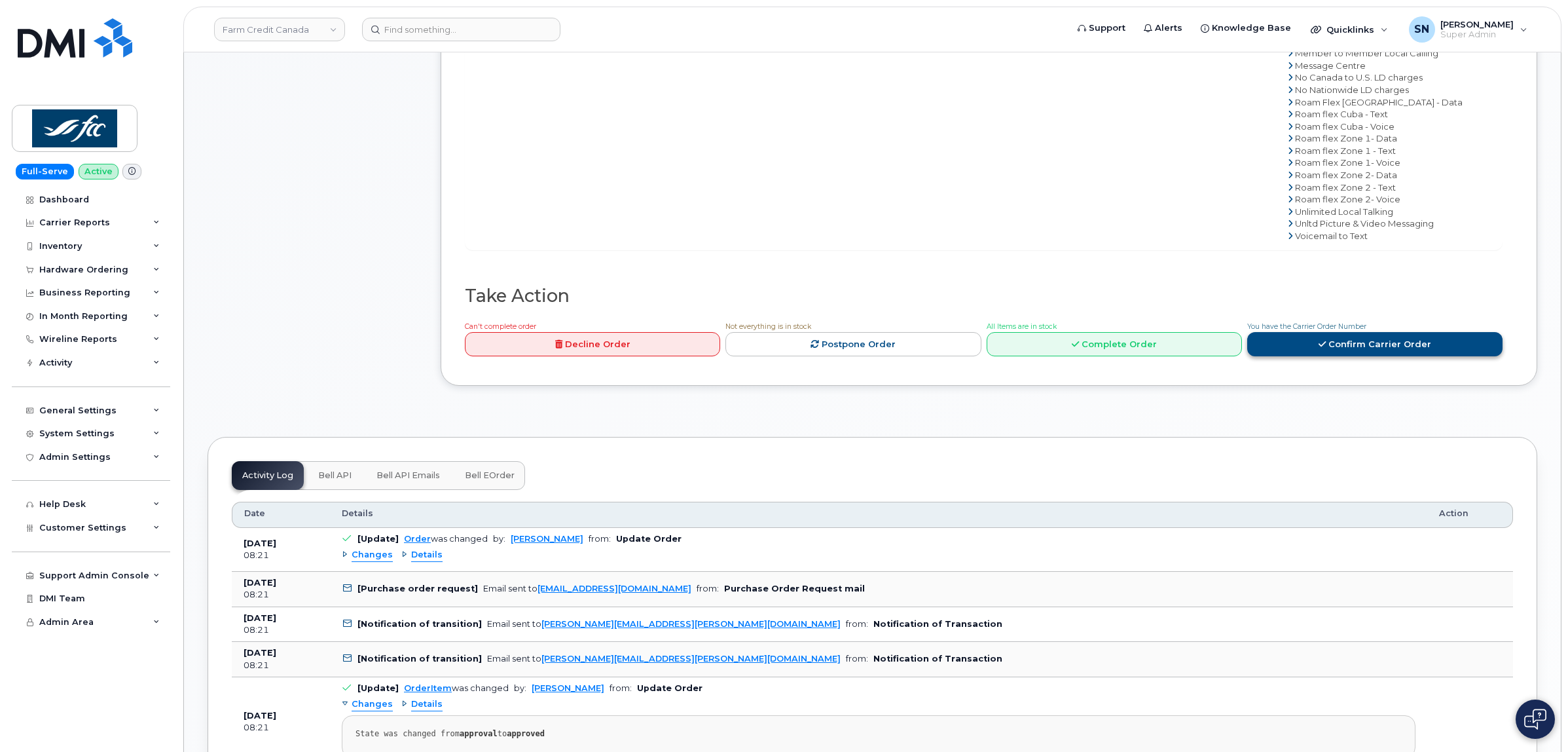
click at [1309, 351] on link "Confirm Carrier Order" at bounding box center [1374, 344] width 255 height 24
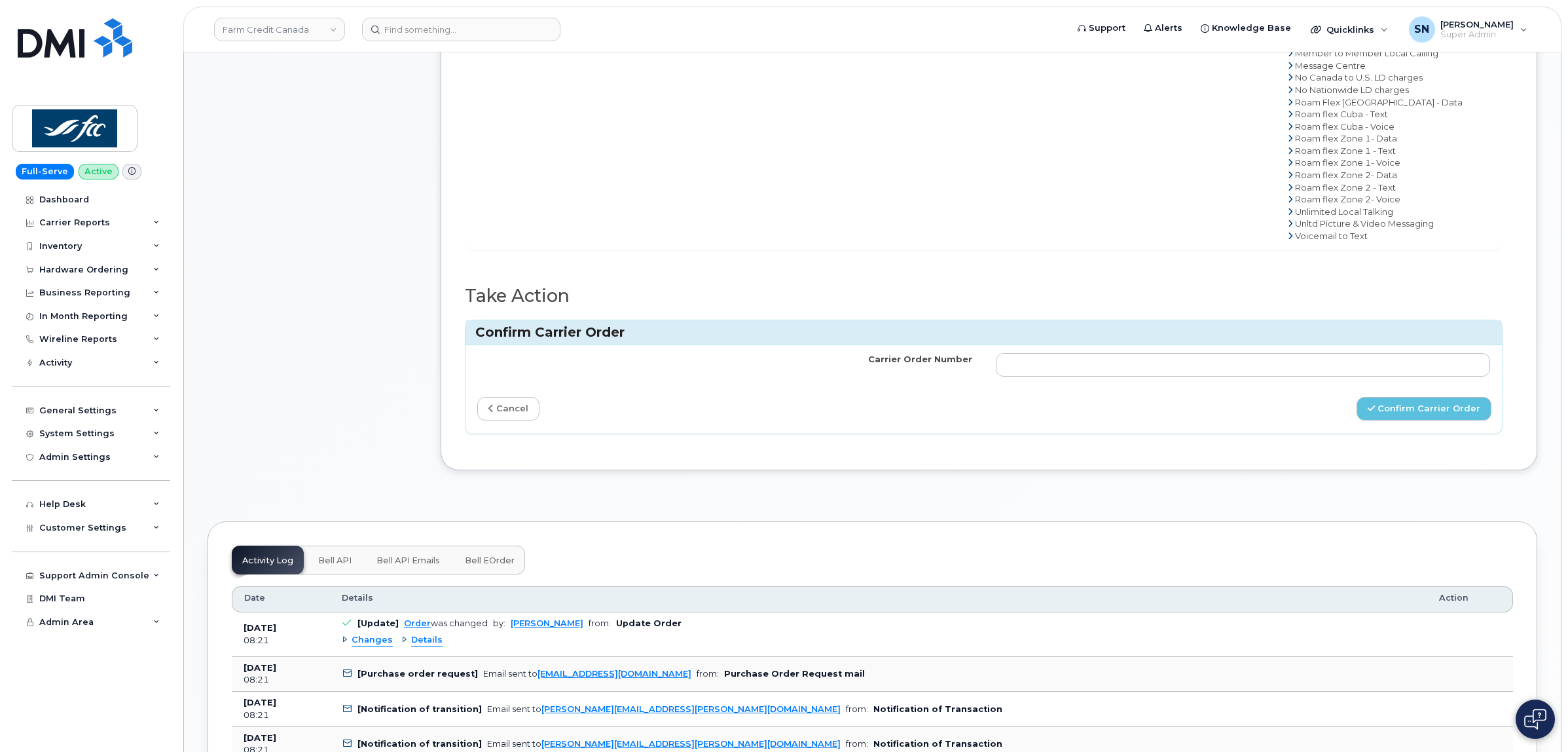
click at [1298, 361] on input "Carrier Order Number" at bounding box center [1243, 364] width 495 height 24
type input "3013094"
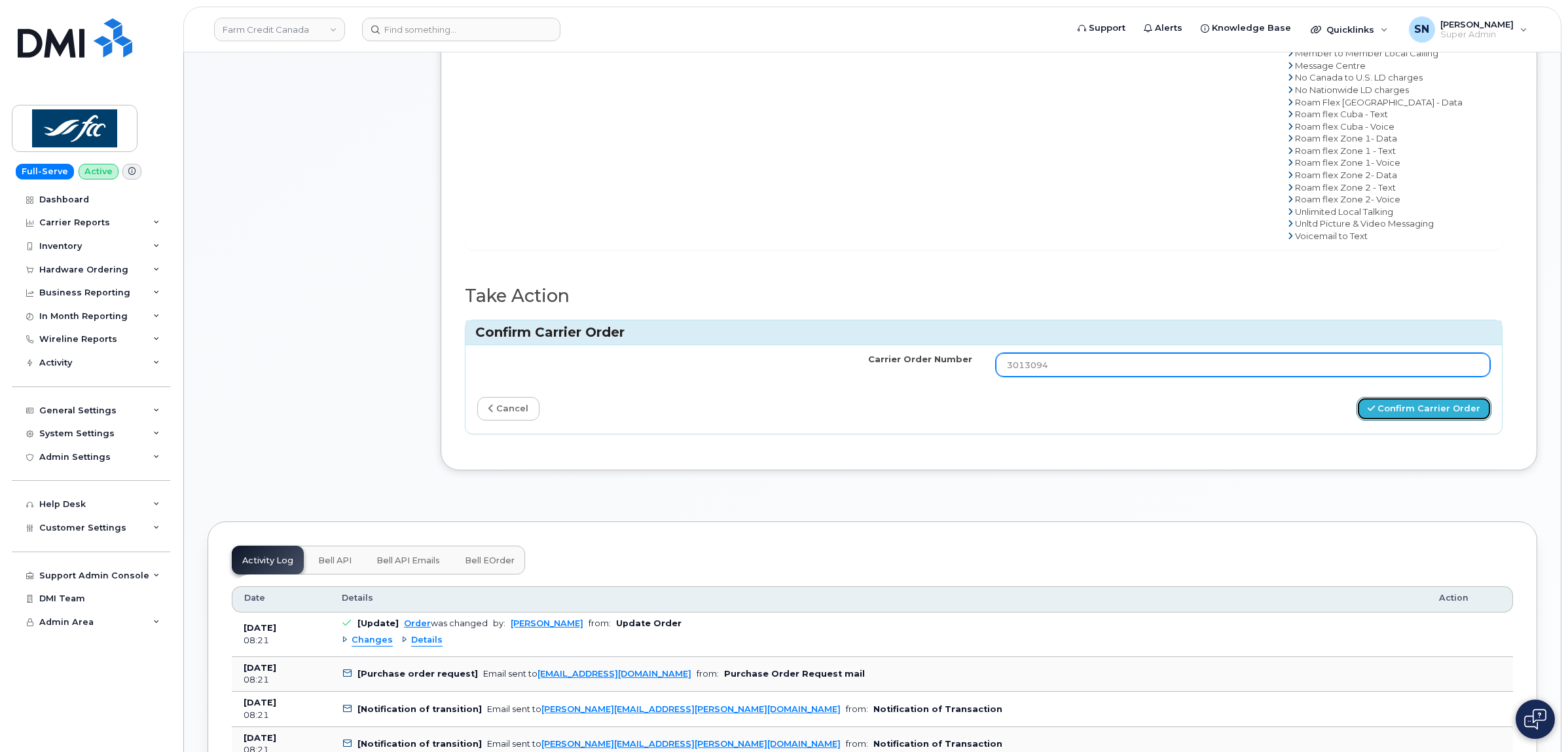
drag, startPoint x: 1399, startPoint y: 413, endPoint x: 1130, endPoint y: 364, distance: 273.4
click at [1398, 413] on button "Confirm Carrier Order" at bounding box center [1424, 409] width 135 height 24
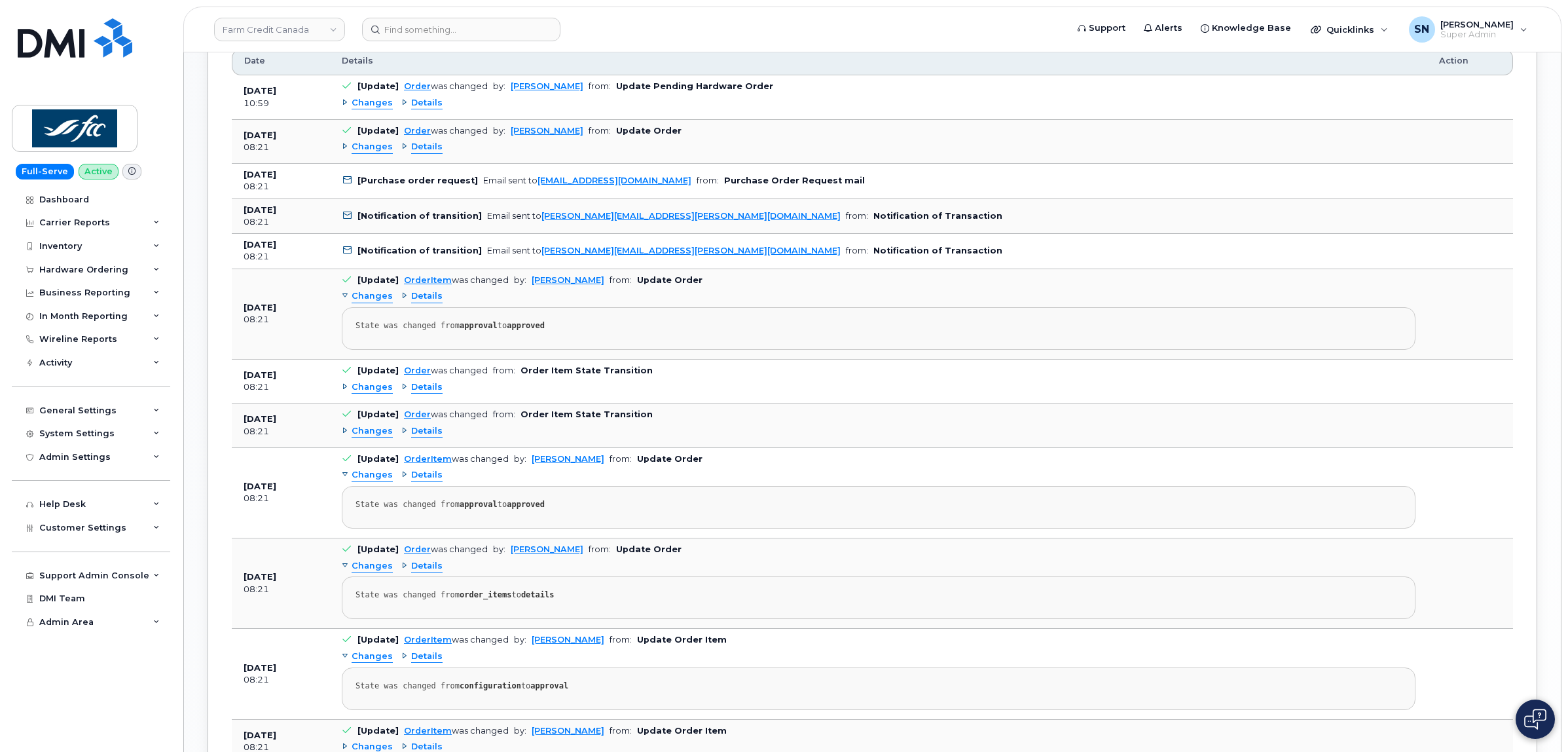
scroll to position [1228, 0]
copy link "[PERSON_NAME][EMAIL_ADDRESS][PERSON_NAME][DOMAIN_NAME]"
drag, startPoint x: 659, startPoint y: 257, endPoint x: 534, endPoint y: 262, distance: 125.1
click at [534, 262] on td "[Notification of transition] Email sent to [PERSON_NAME][EMAIL_ADDRESS][PERSON_…" at bounding box center [878, 250] width 1097 height 35
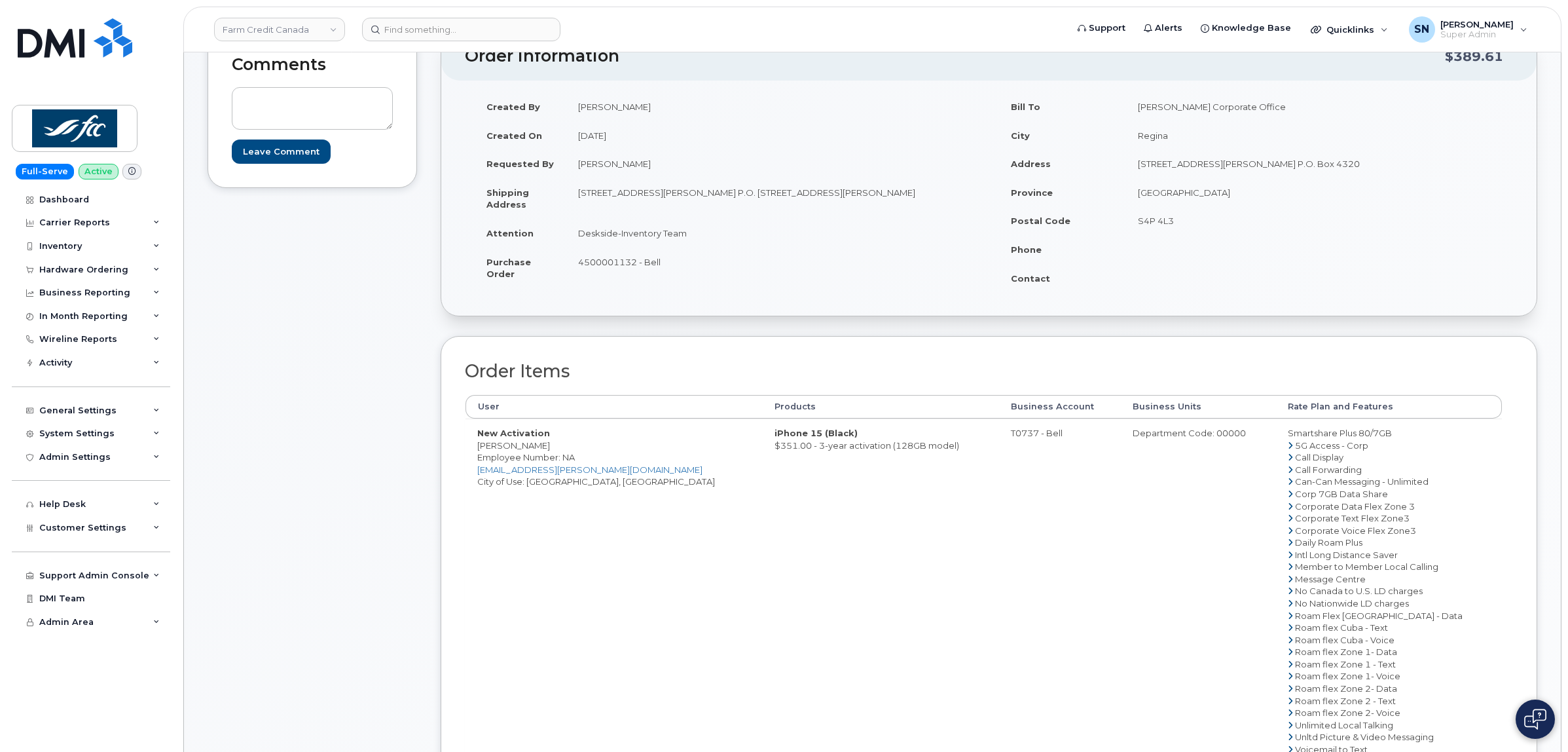
scroll to position [82, 0]
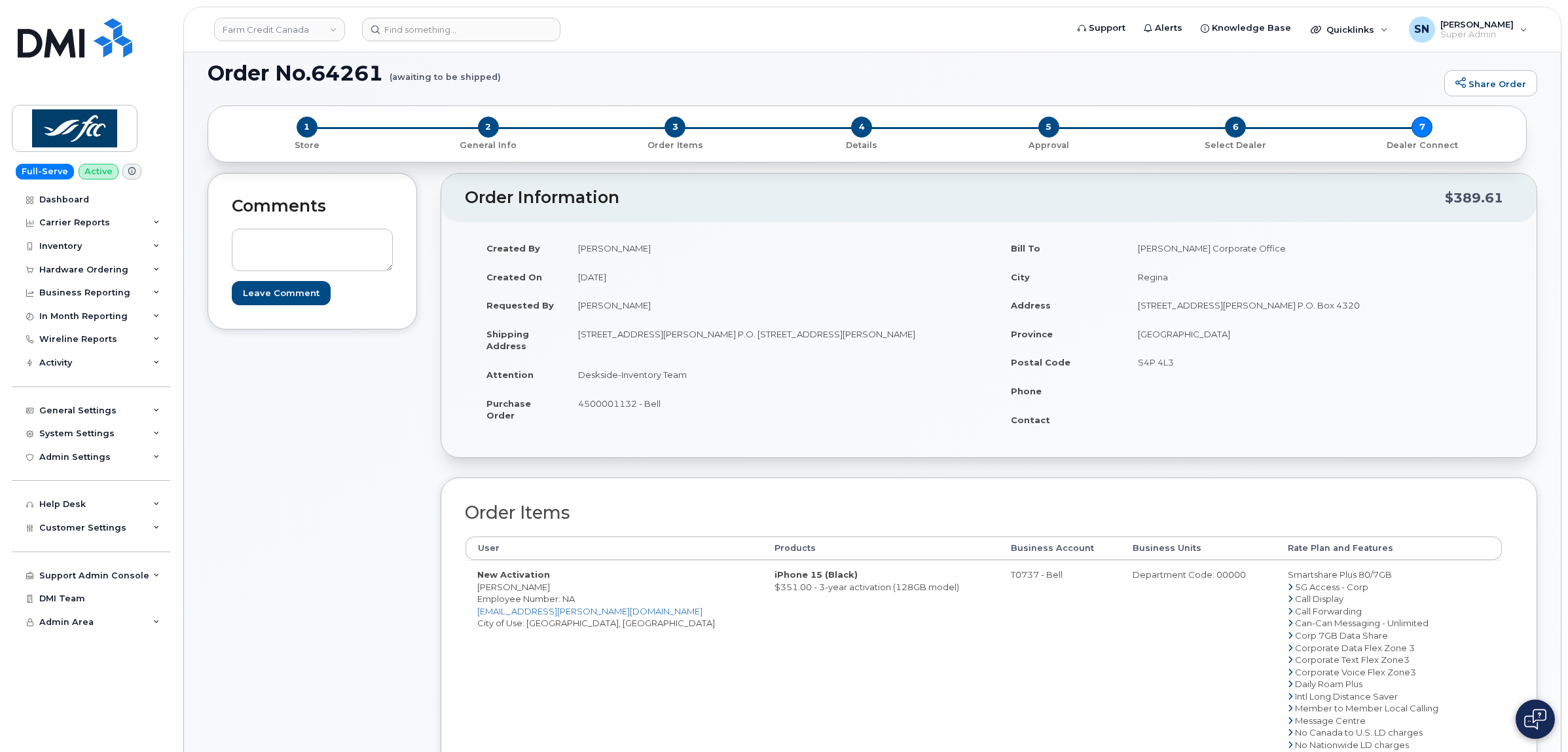
drag, startPoint x: 478, startPoint y: 584, endPoint x: 541, endPoint y: 590, distance: 63.3
click at [544, 590] on td "New Activation [PERSON_NAME] Employee Number: NA [EMAIL_ADDRESS][PERSON_NAME][D…" at bounding box center [614, 732] width 297 height 344
copy td "[PERSON_NAME]"
click at [377, 548] on div "Comments Leave Comment" at bounding box center [312, 635] width 209 height 925
